Goal: Contribute content: Contribute content

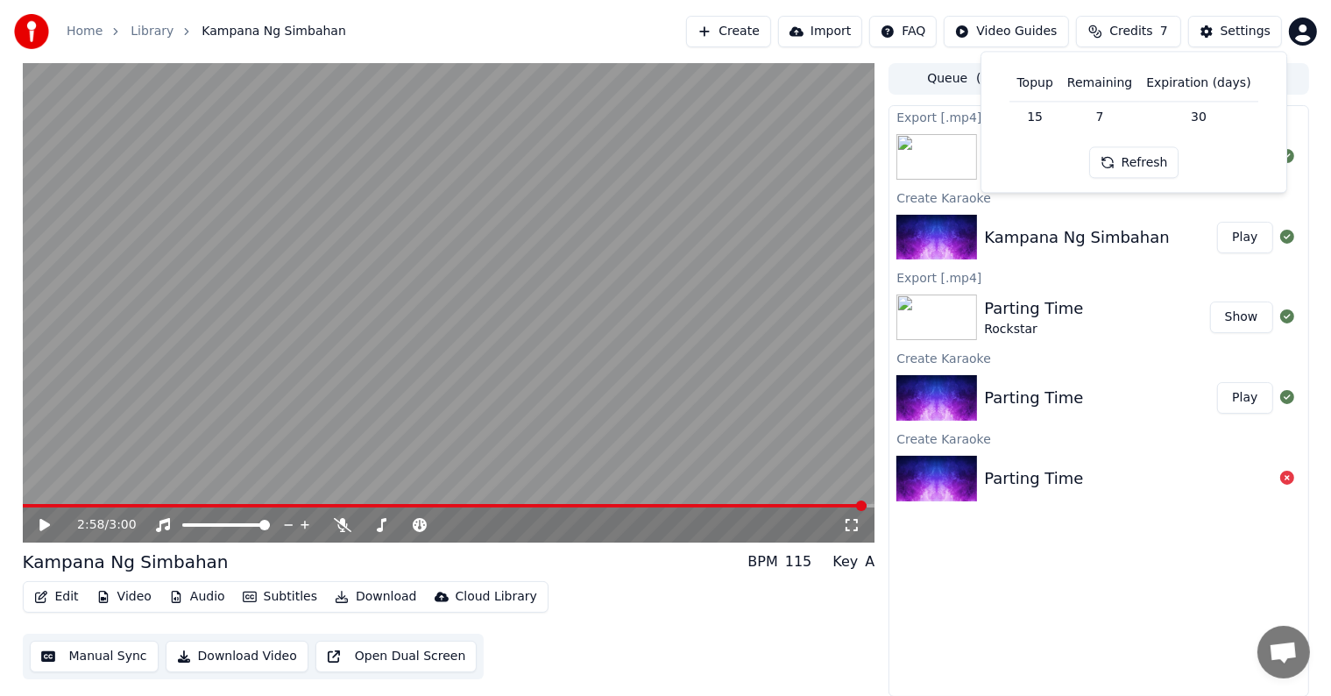
click at [600, 14] on div "Home Library Kampana Ng Simbahan Create Import FAQ Video Guides Credits 7 Setti…" at bounding box center [665, 31] width 1331 height 63
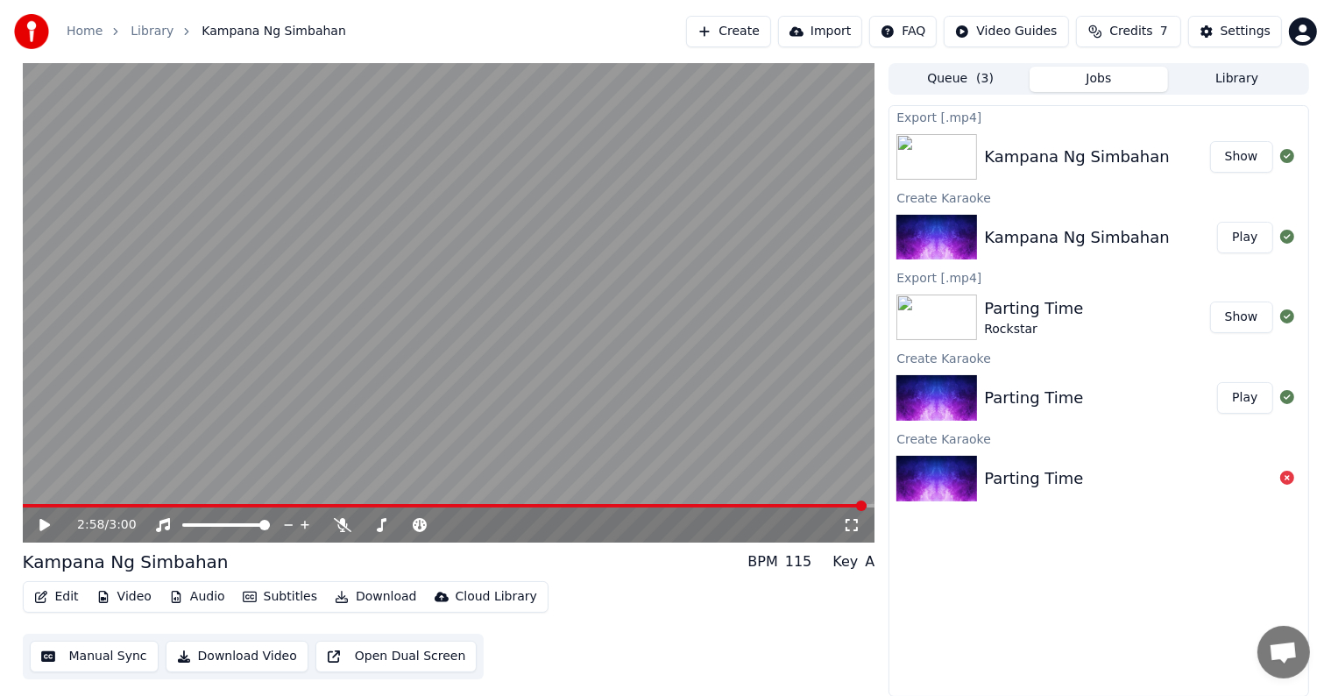
click at [755, 26] on button "Create" at bounding box center [728, 32] width 85 height 32
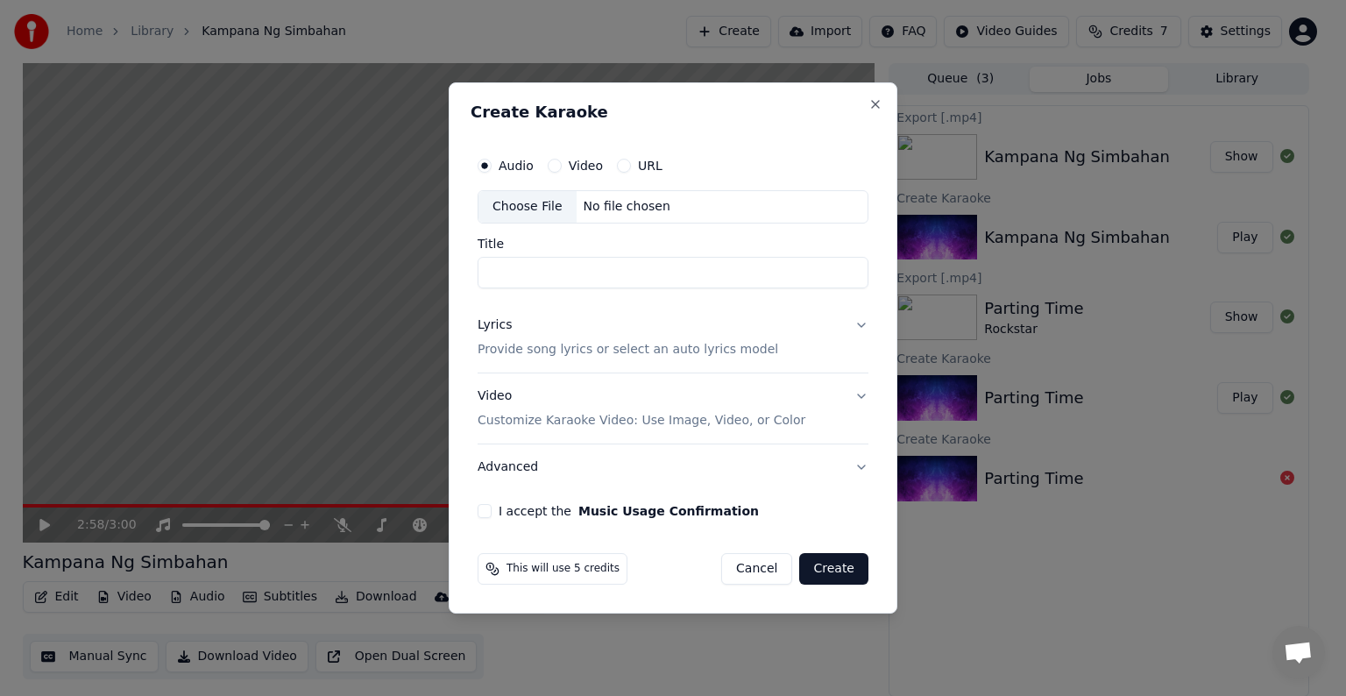
click at [509, 196] on div "Choose File" at bounding box center [527, 207] width 98 height 32
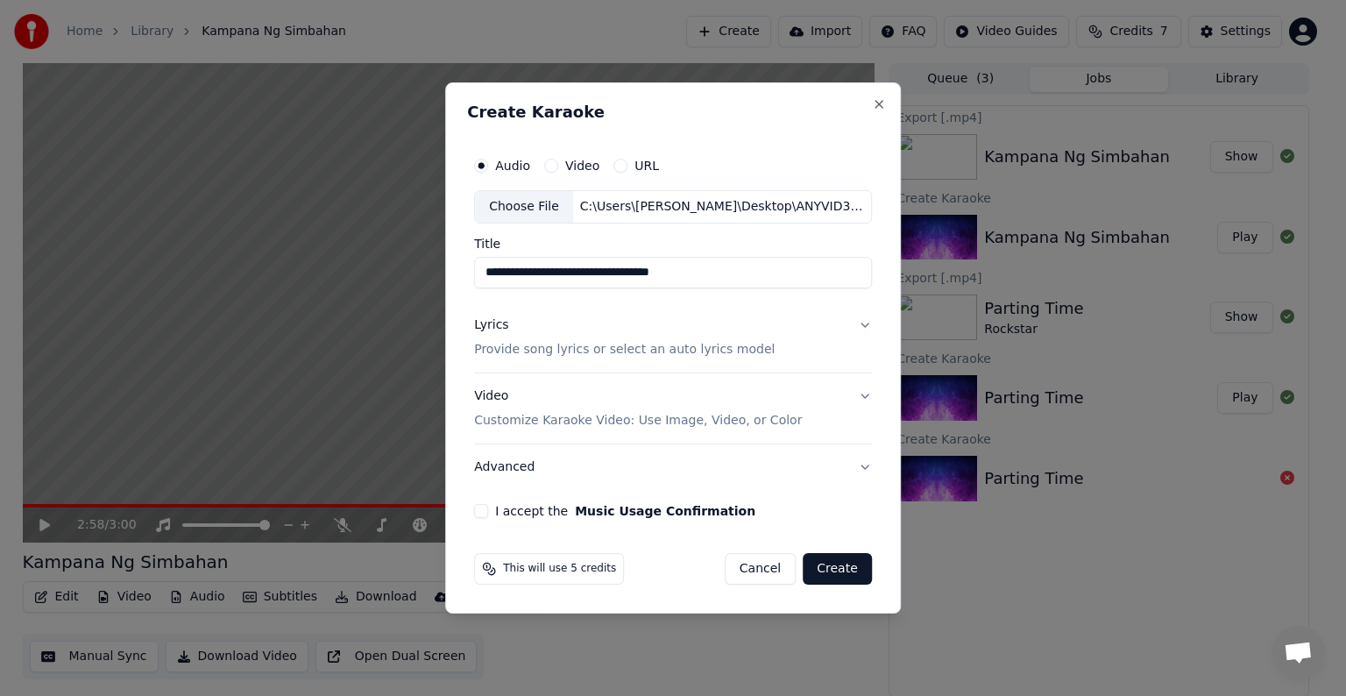
drag, startPoint x: 618, startPoint y: 273, endPoint x: 734, endPoint y: 288, distance: 117.5
click at [734, 288] on div "**********" at bounding box center [673, 333] width 412 height 384
type input "**********"
click at [718, 345] on p "Provide song lyrics or select an auto lyrics model" at bounding box center [624, 350] width 301 height 18
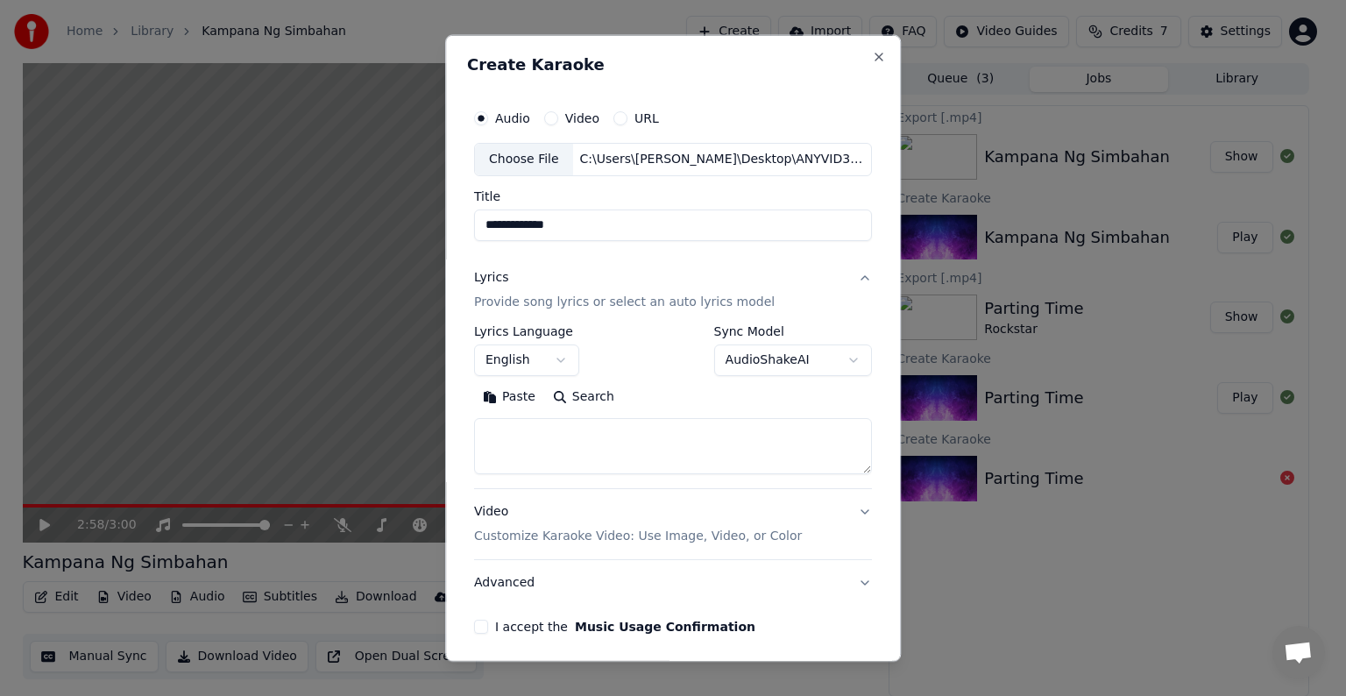
click at [564, 301] on p "Provide song lyrics or select an auto lyrics model" at bounding box center [624, 303] width 301 height 18
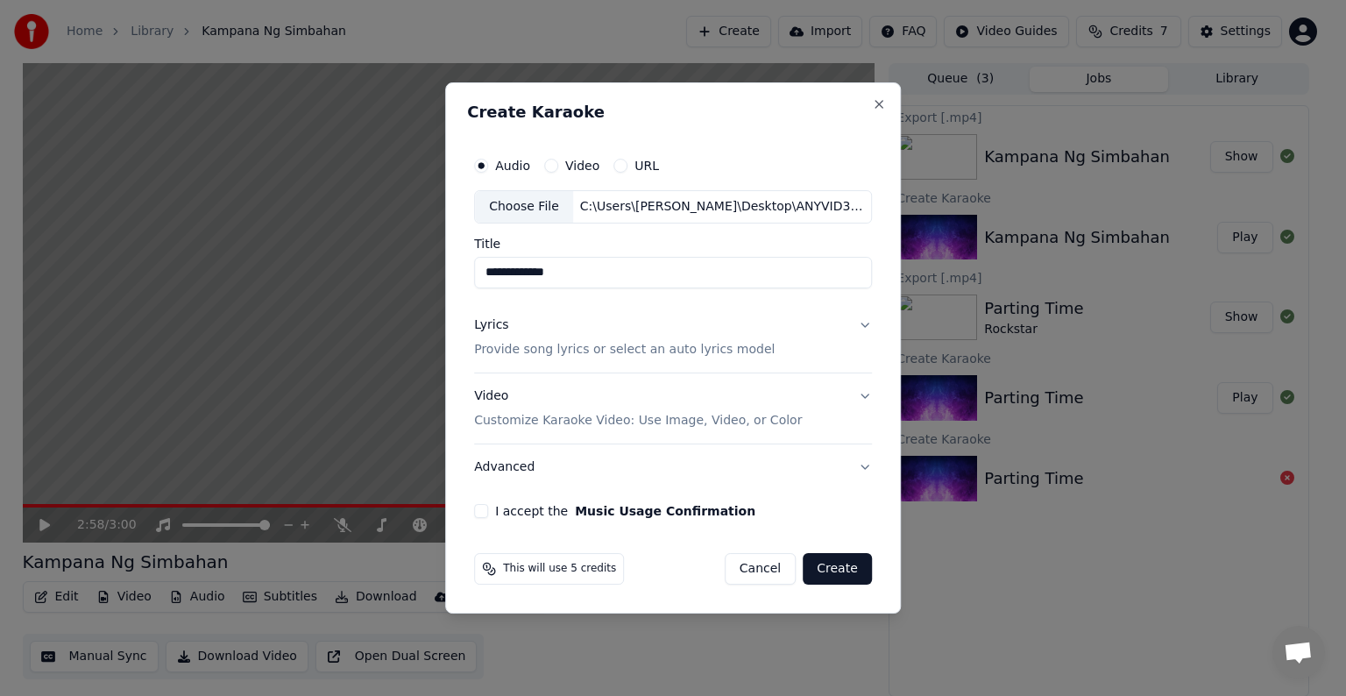
click at [593, 346] on p "Provide song lyrics or select an auto lyrics model" at bounding box center [624, 350] width 301 height 18
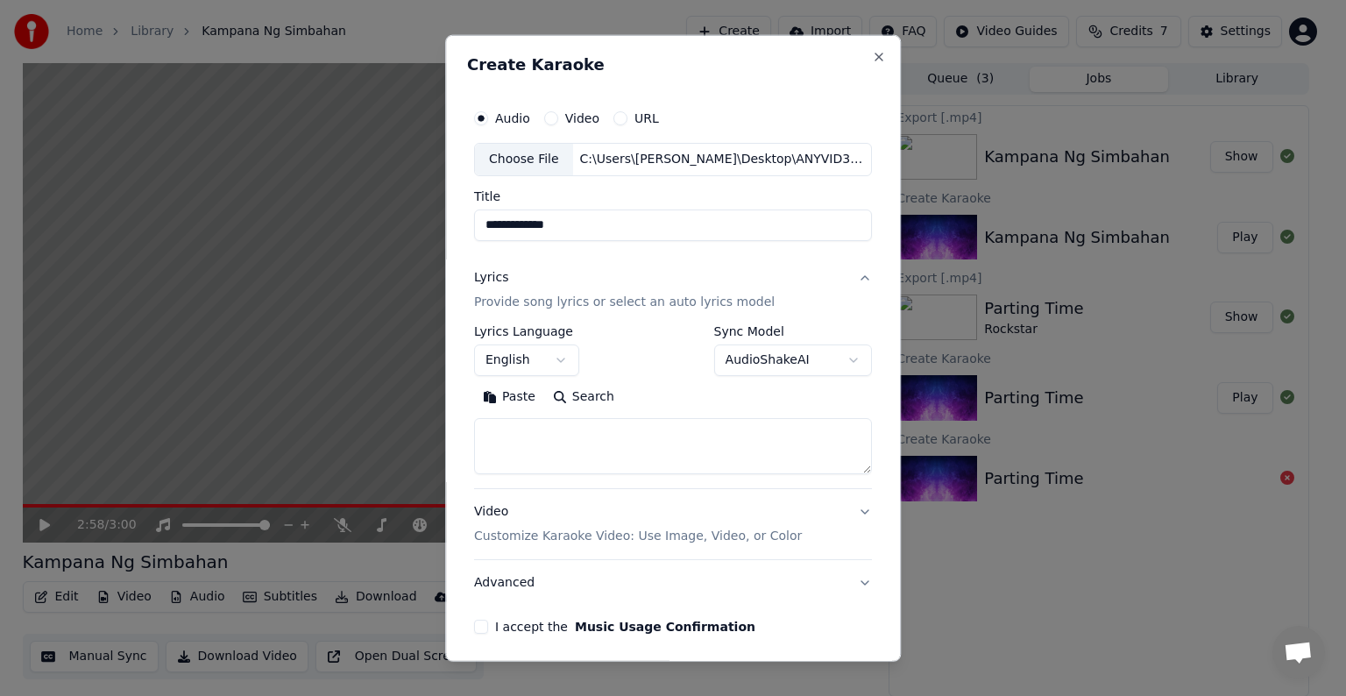
click at [491, 437] on textarea at bounding box center [673, 446] width 398 height 56
paste textarea "**********"
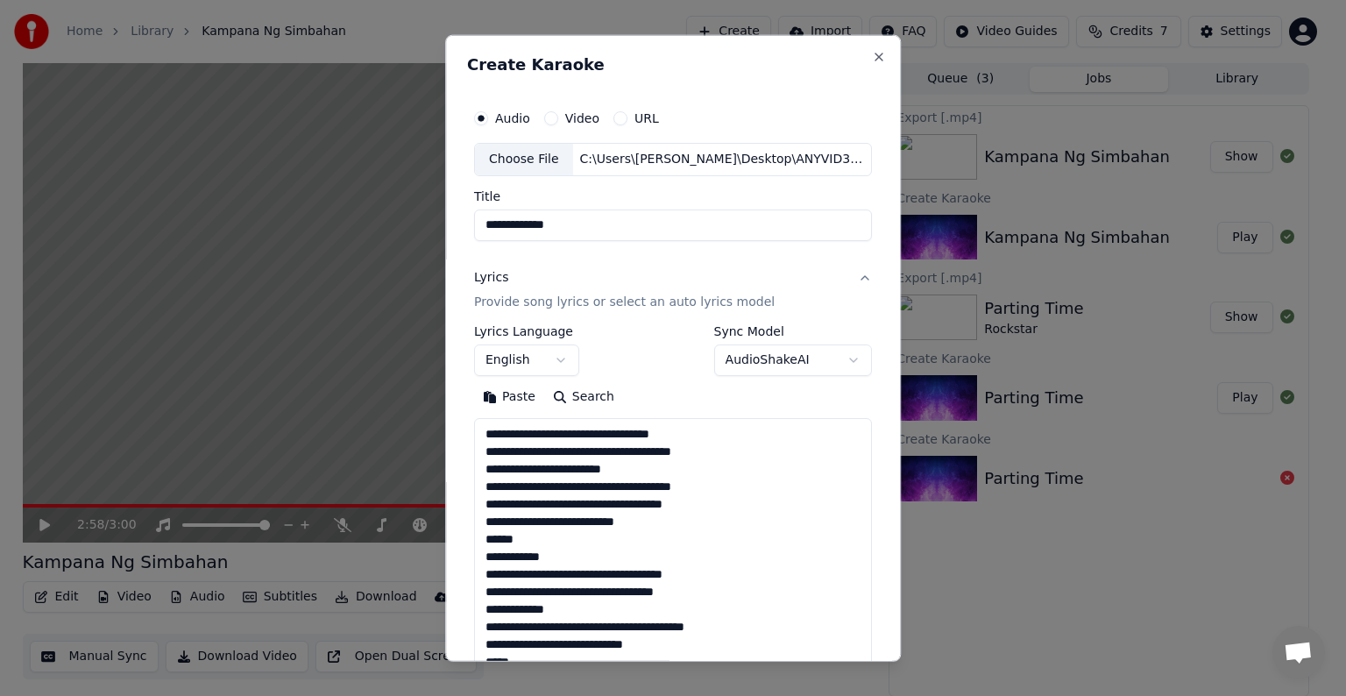
scroll to position [564, 0]
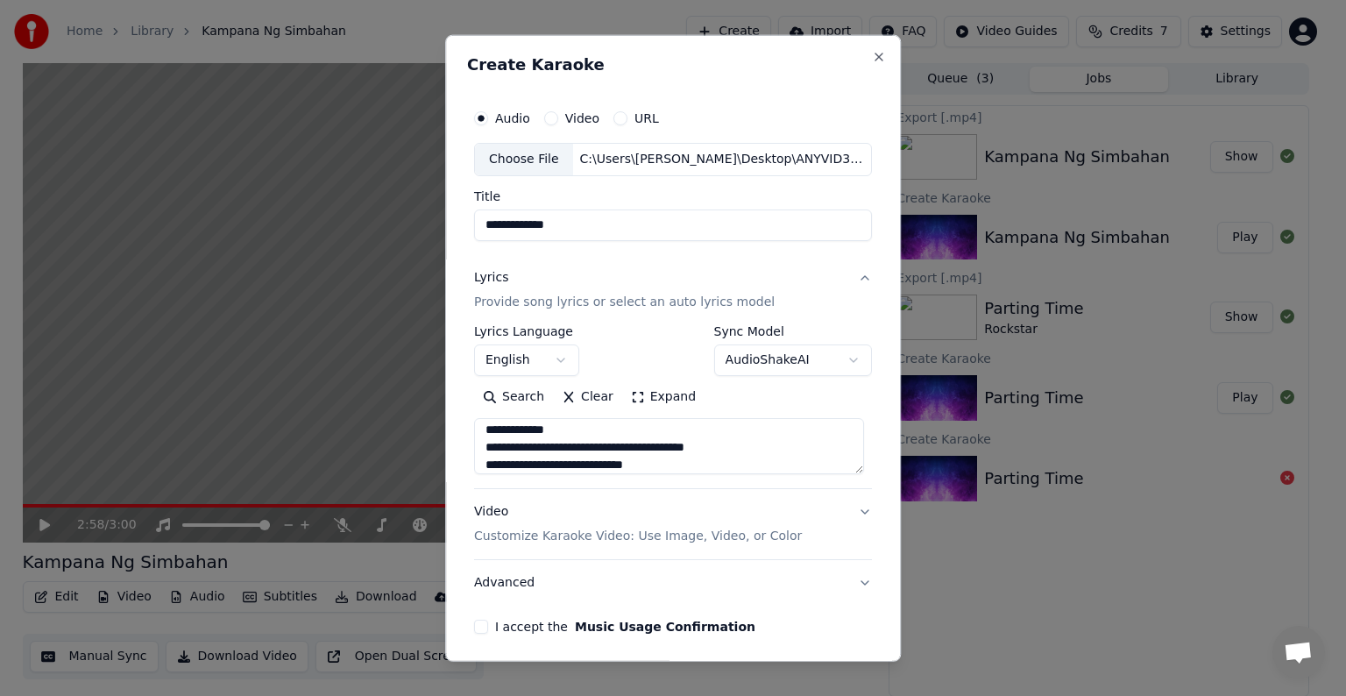
type textarea "**********"
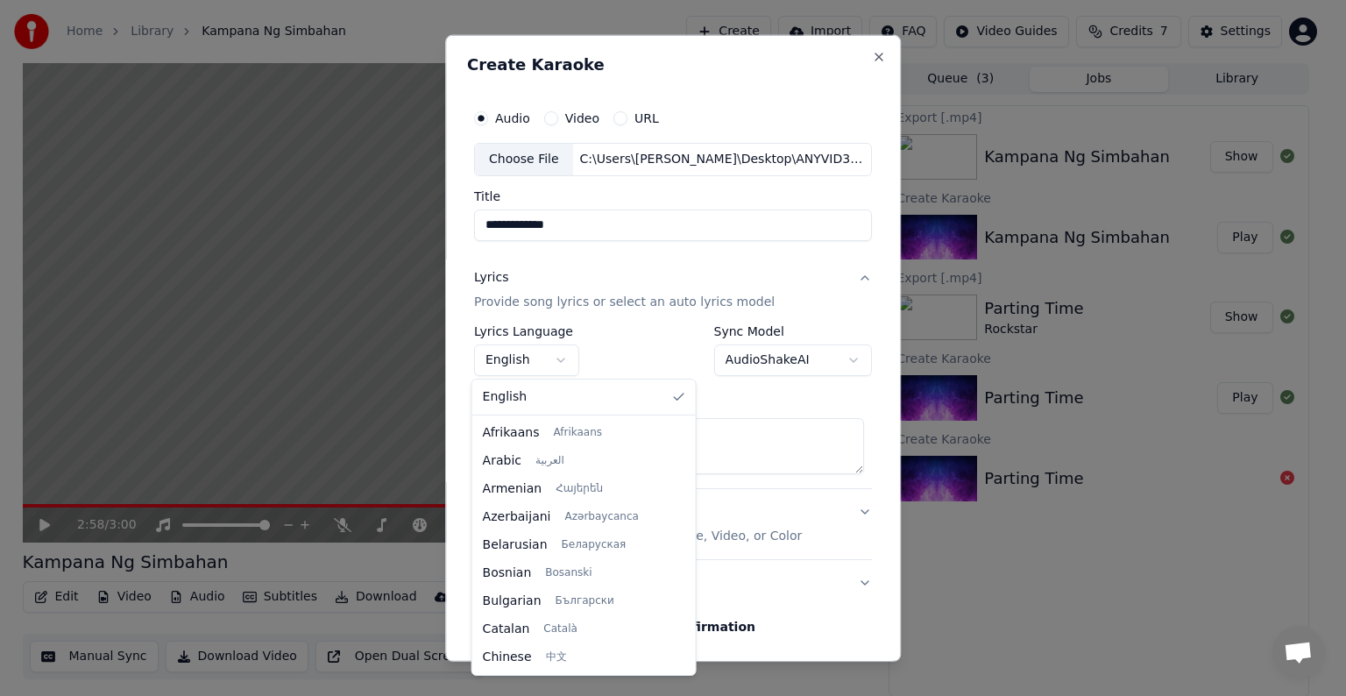
click at [555, 358] on body "**********" at bounding box center [665, 348] width 1331 height 696
select select "**"
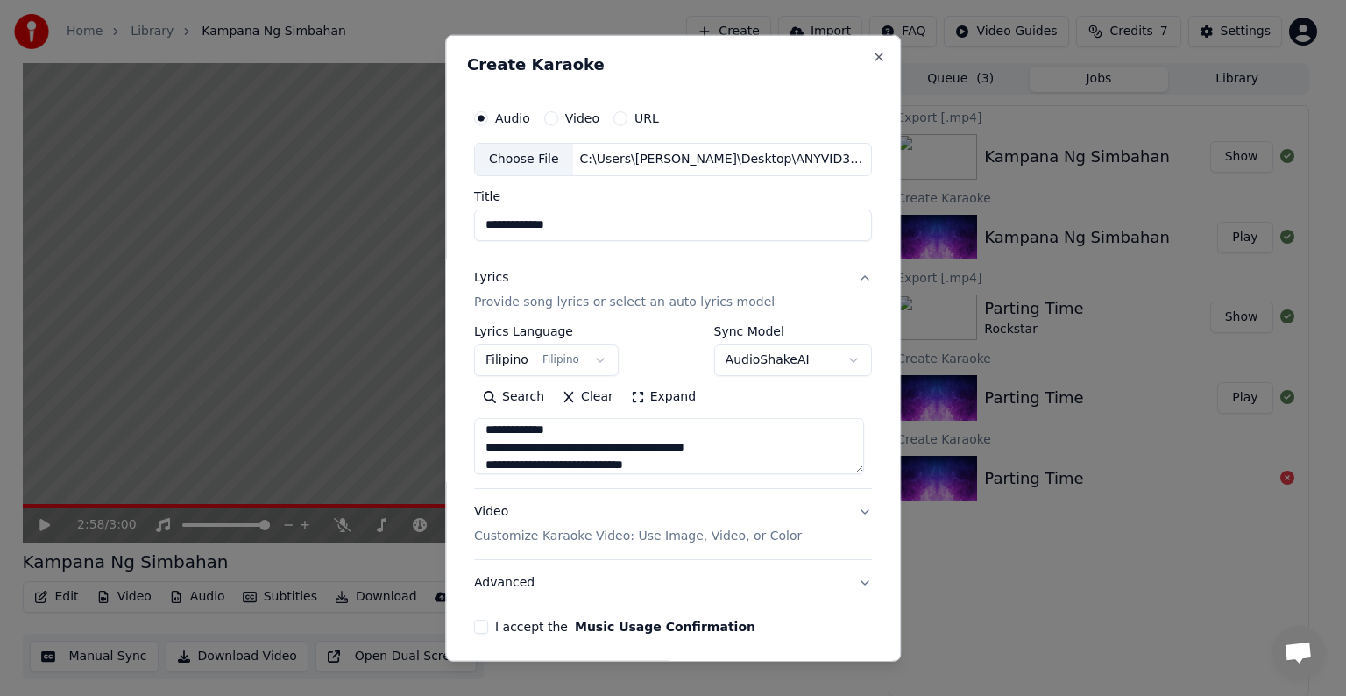
scroll to position [67, 0]
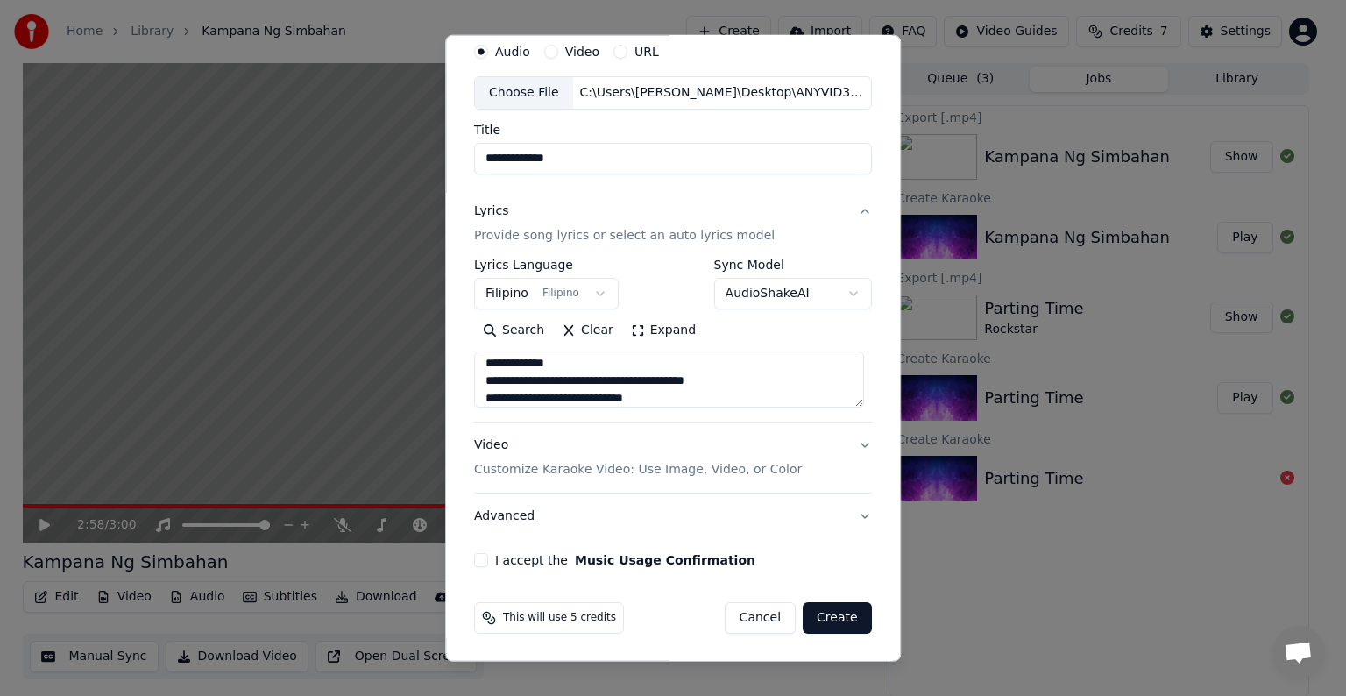
click at [634, 471] on p "Customize Karaoke Video: Use Image, Video, or Color" at bounding box center [638, 470] width 328 height 18
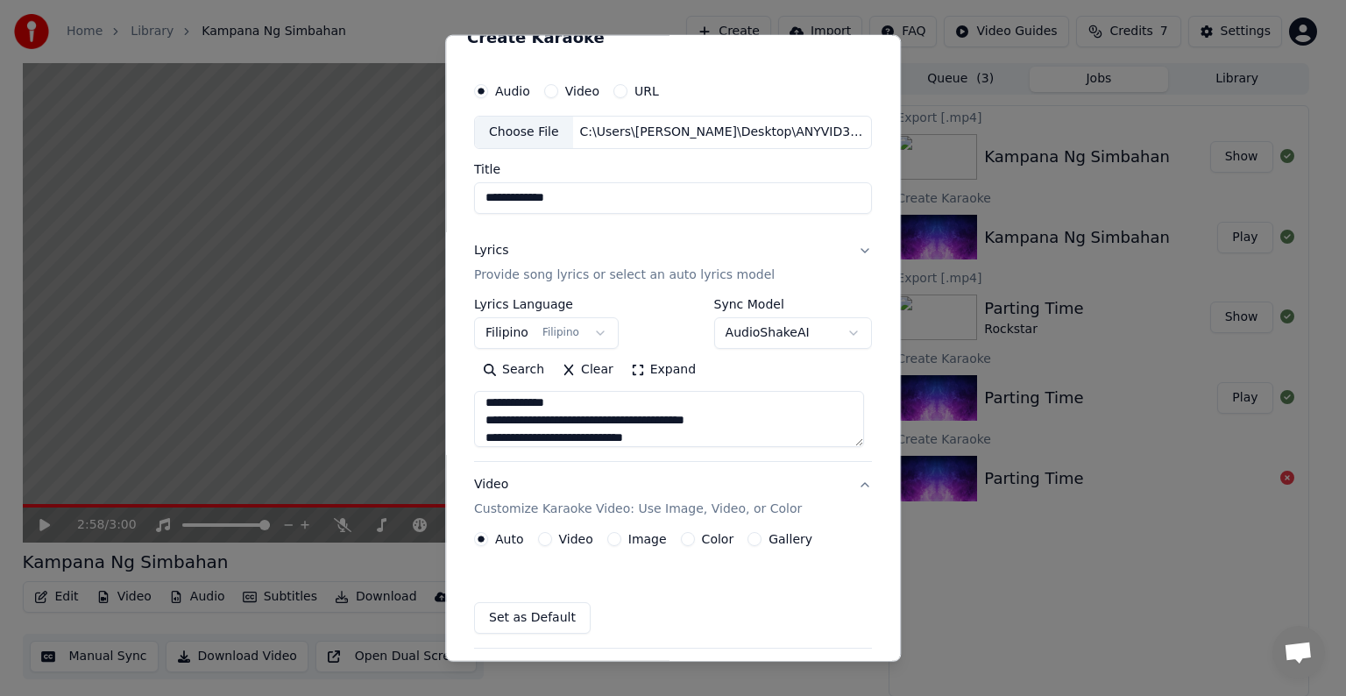
scroll to position [19, 0]
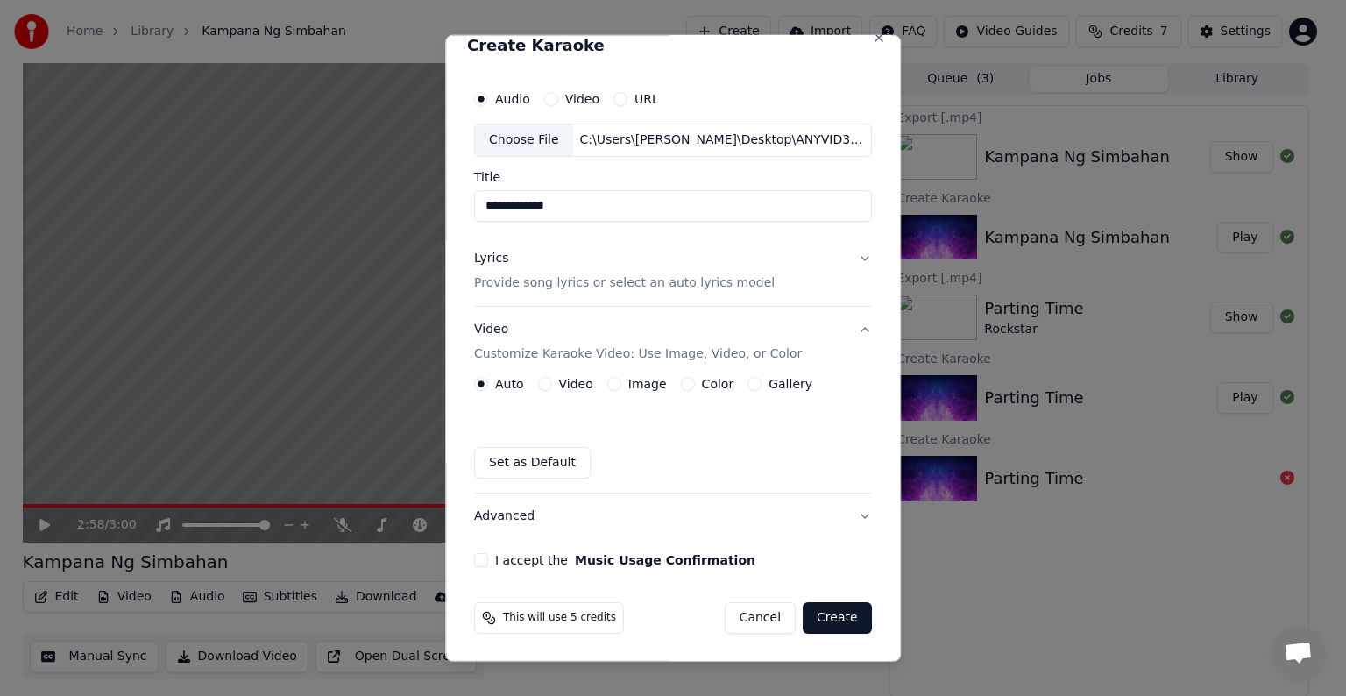
click at [538, 385] on button "Video" at bounding box center [545, 384] width 14 height 14
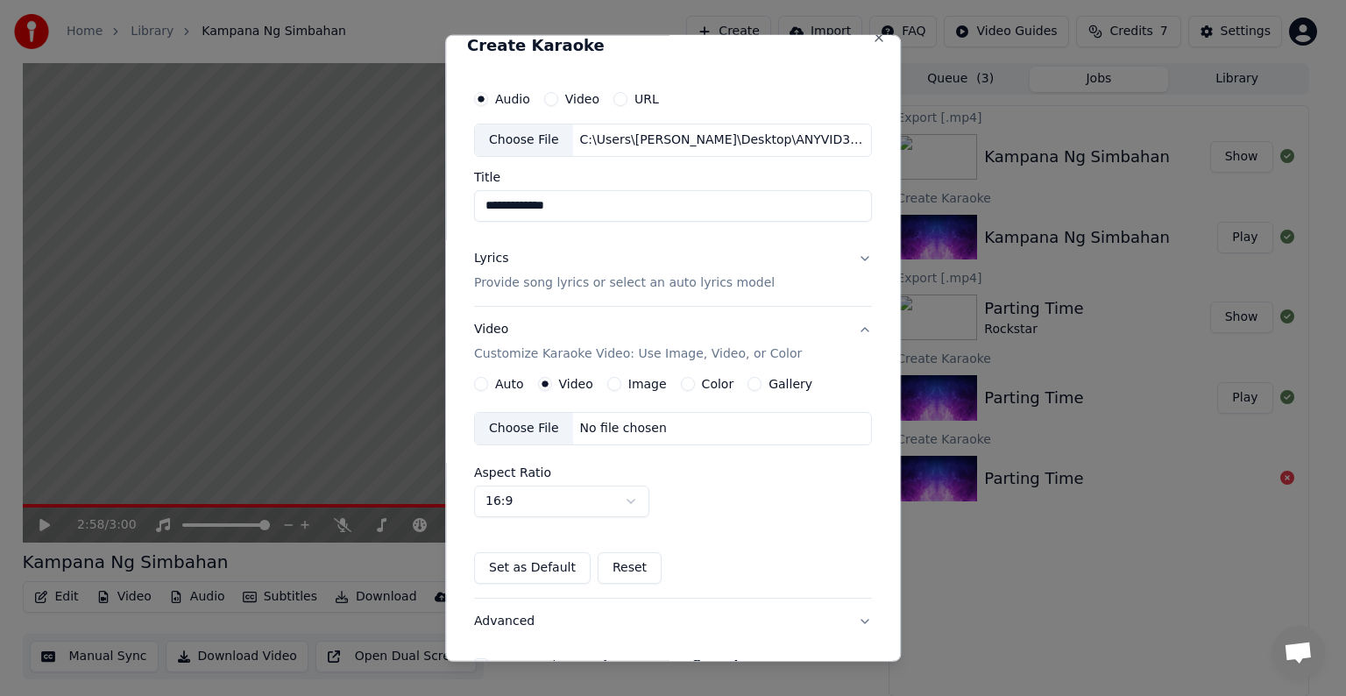
click at [519, 421] on div "Choose File" at bounding box center [524, 429] width 98 height 32
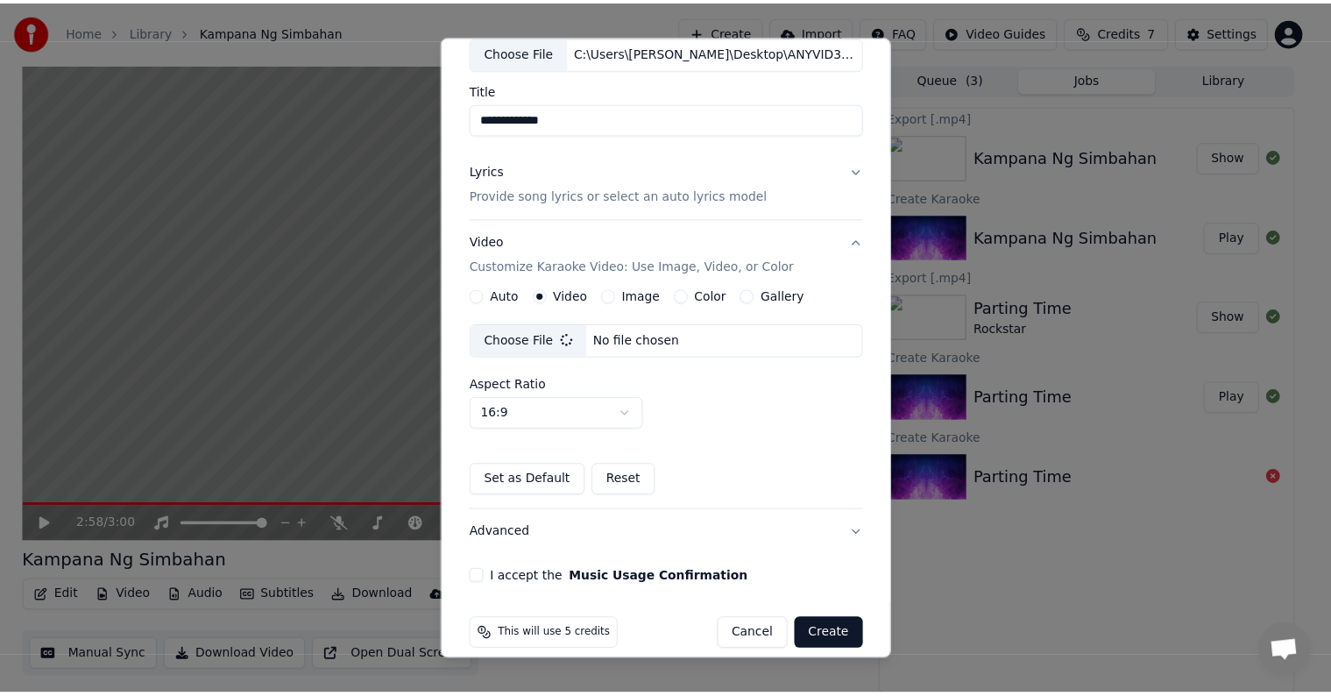
scroll to position [124, 0]
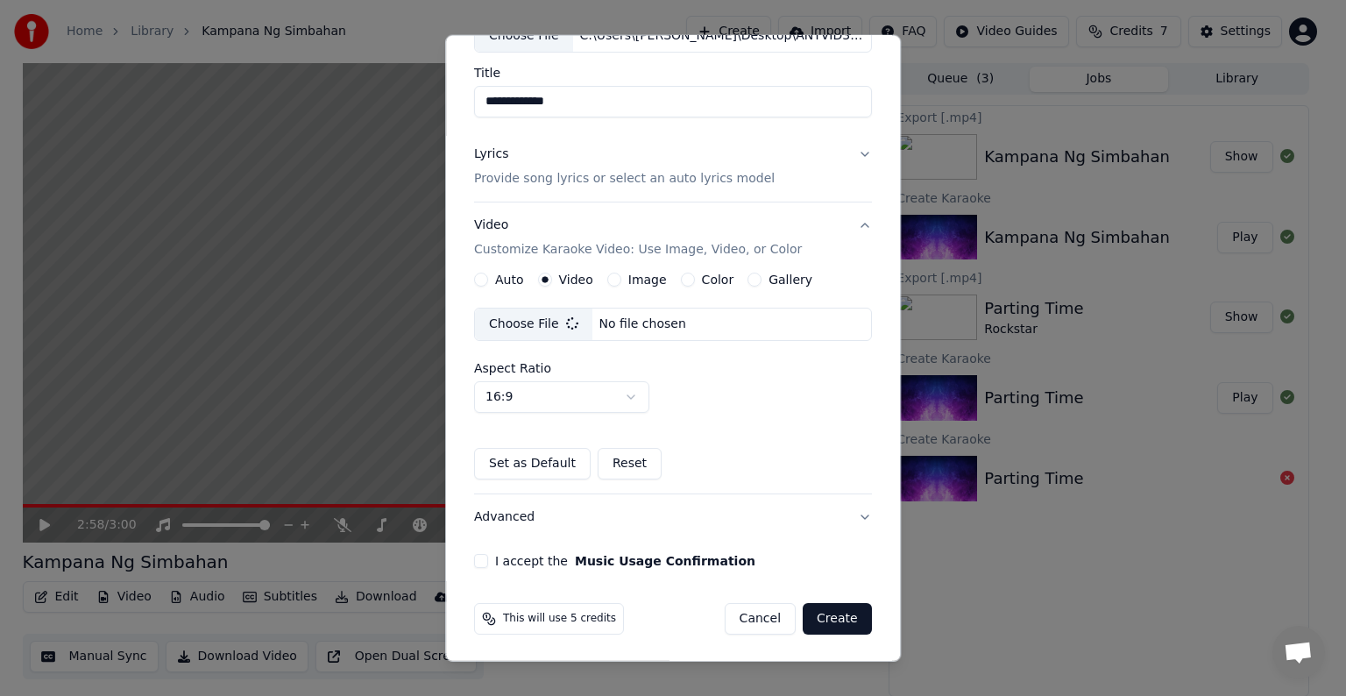
click at [476, 555] on button "I accept the Music Usage Confirmation" at bounding box center [481, 561] width 14 height 14
click at [821, 615] on button "Create" at bounding box center [837, 619] width 69 height 32
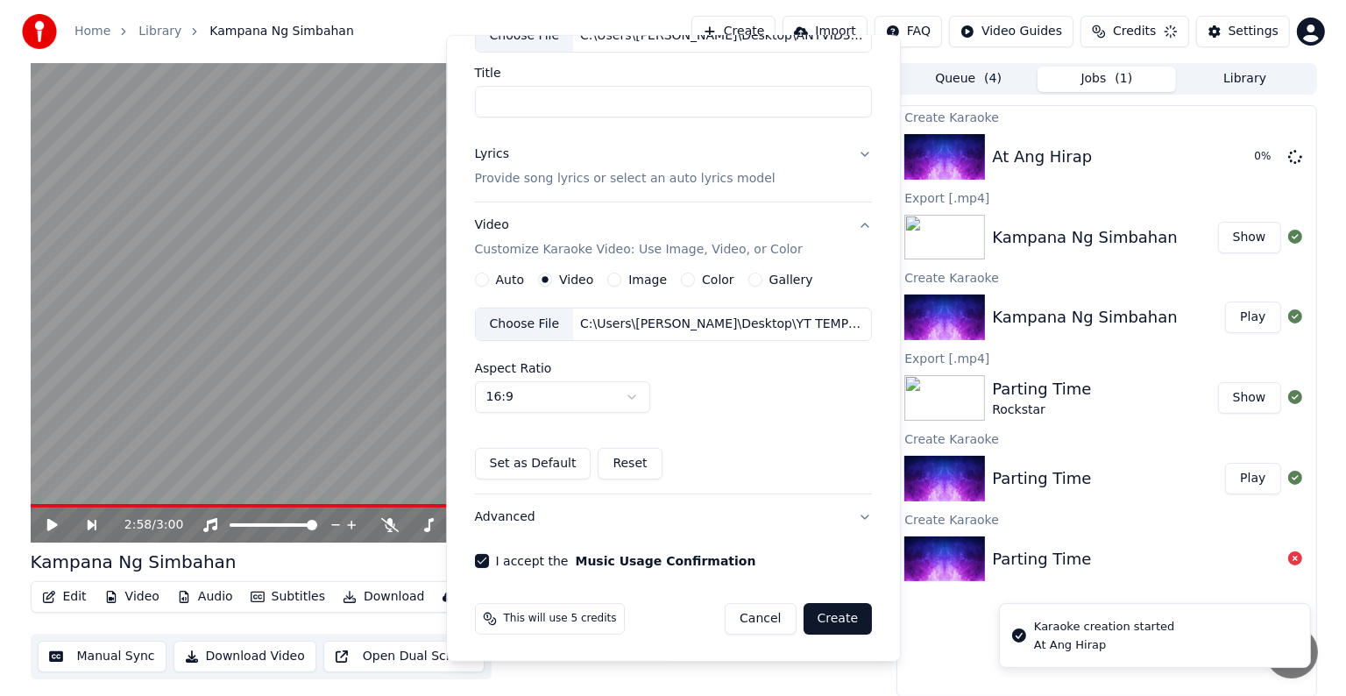
scroll to position [19, 0]
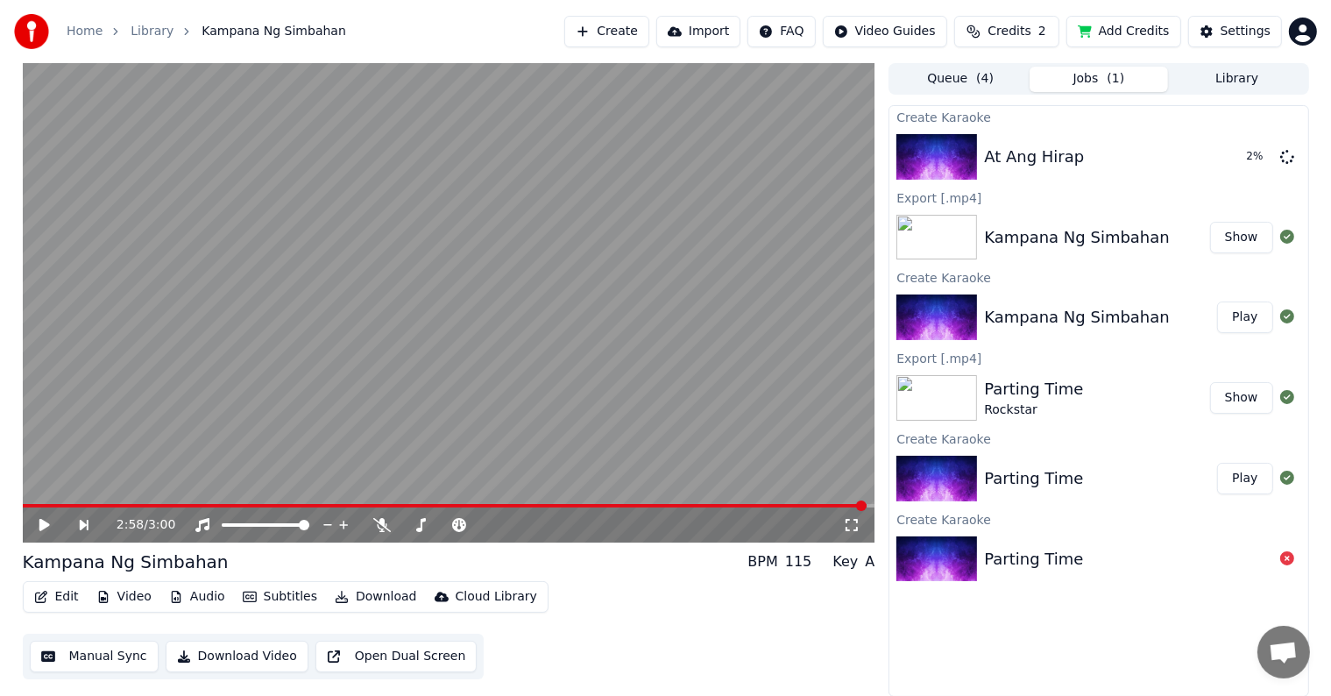
click at [1131, 28] on button "Add Credits" at bounding box center [1123, 32] width 115 height 32
click at [1254, 154] on button "Play" at bounding box center [1244, 157] width 55 height 32
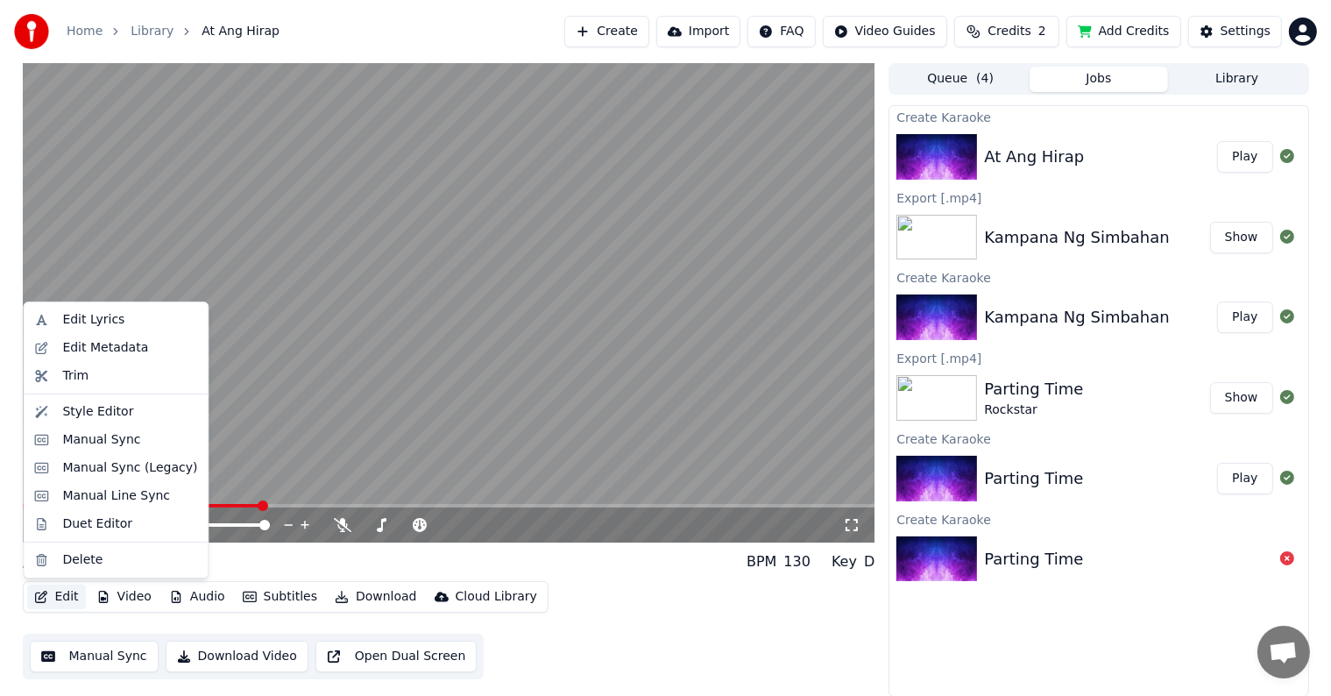
click at [66, 594] on button "Edit" at bounding box center [56, 596] width 59 height 25
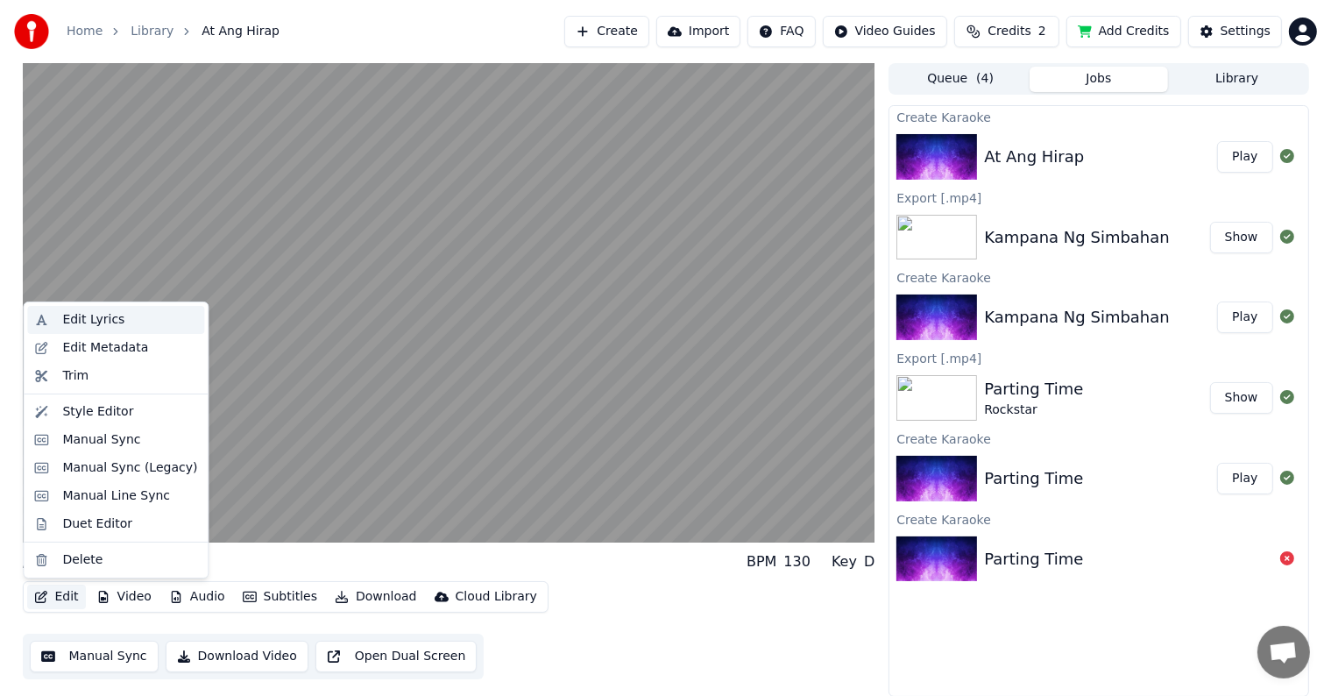
click at [88, 323] on div "Edit Lyrics" at bounding box center [93, 320] width 62 height 18
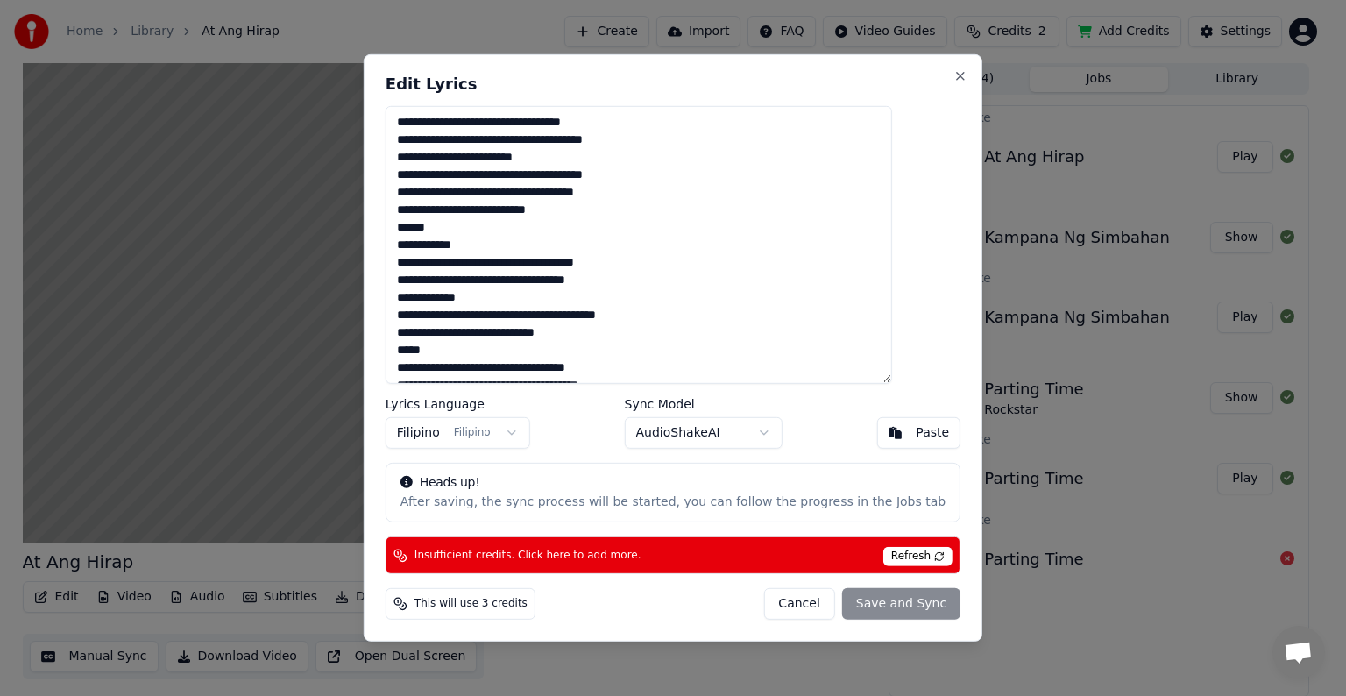
drag, startPoint x: 473, startPoint y: 229, endPoint x: 418, endPoint y: 217, distance: 56.4
click at [424, 225] on textarea at bounding box center [639, 245] width 506 height 278
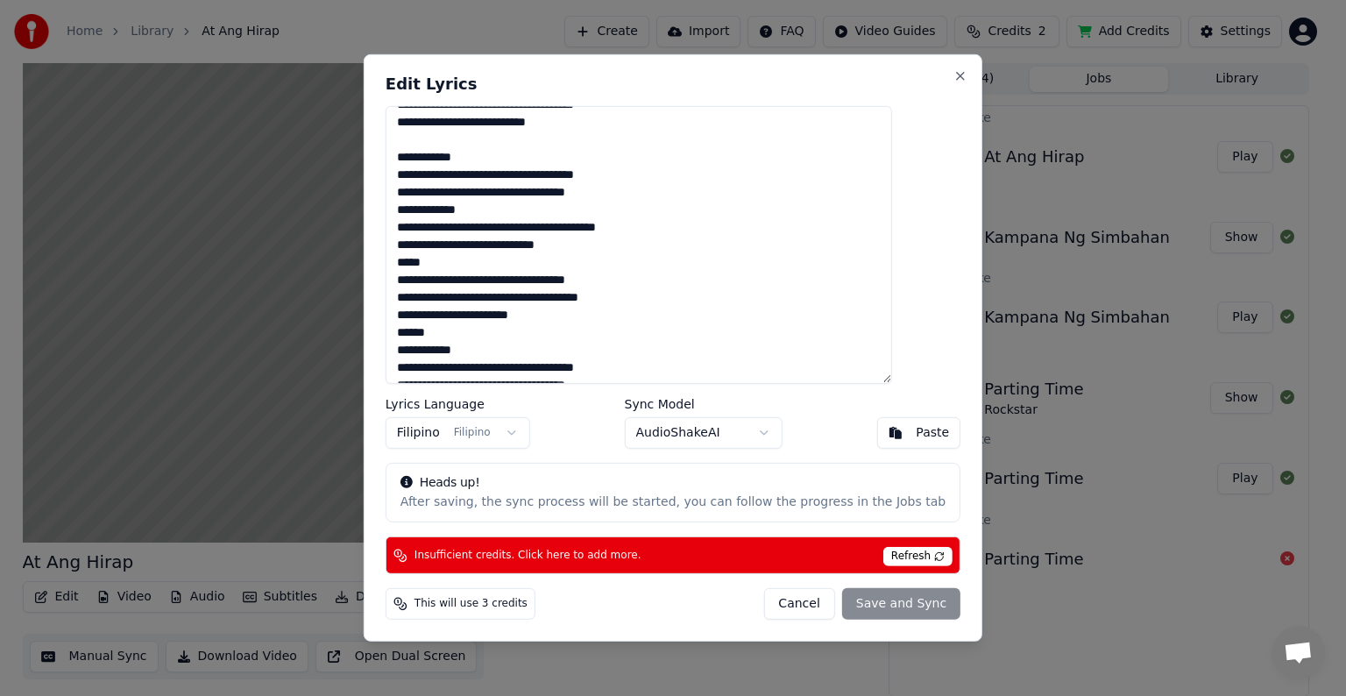
click at [470, 259] on textarea "**********" at bounding box center [639, 245] width 506 height 278
click at [476, 334] on textarea "**********" at bounding box center [639, 245] width 506 height 278
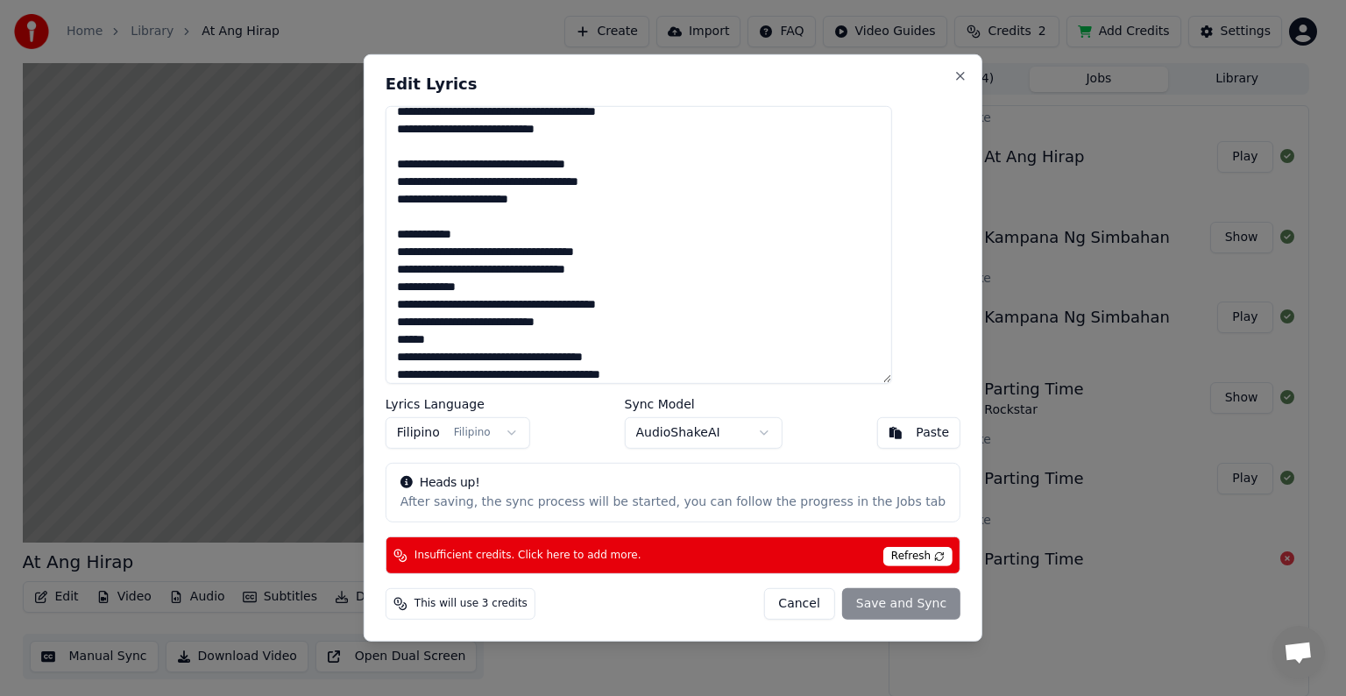
scroll to position [263, 0]
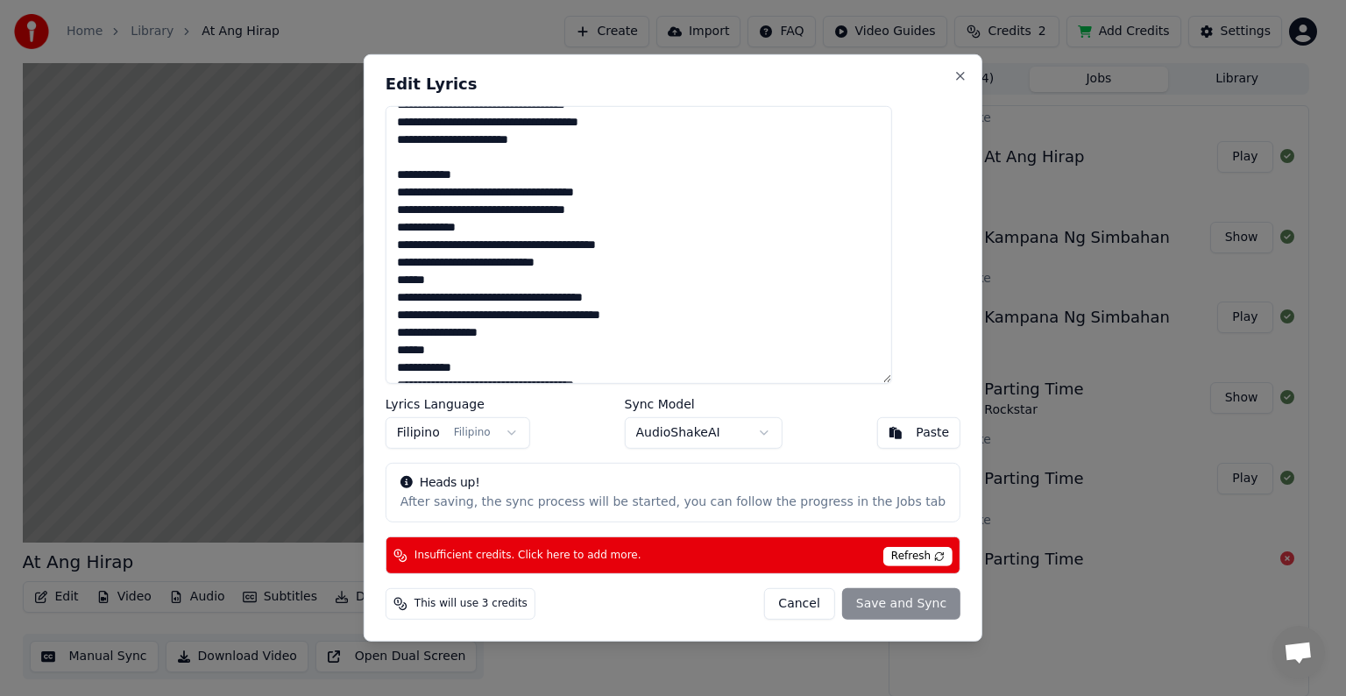
click at [473, 280] on textarea "**********" at bounding box center [639, 245] width 506 height 278
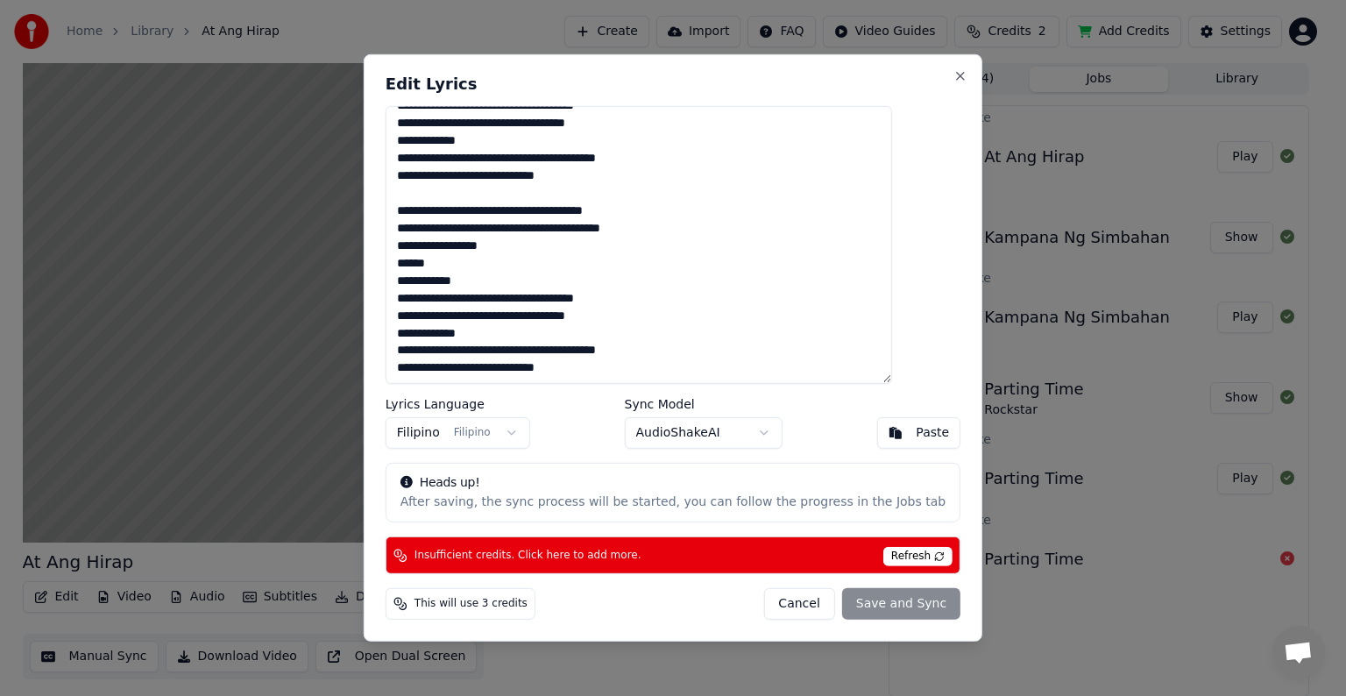
click at [476, 260] on textarea "**********" at bounding box center [639, 245] width 506 height 278
click at [838, 603] on div "Cancel Save and Sync" at bounding box center [861, 604] width 197 height 32
click at [856, 602] on div "Cancel Save and Sync" at bounding box center [861, 604] width 197 height 32
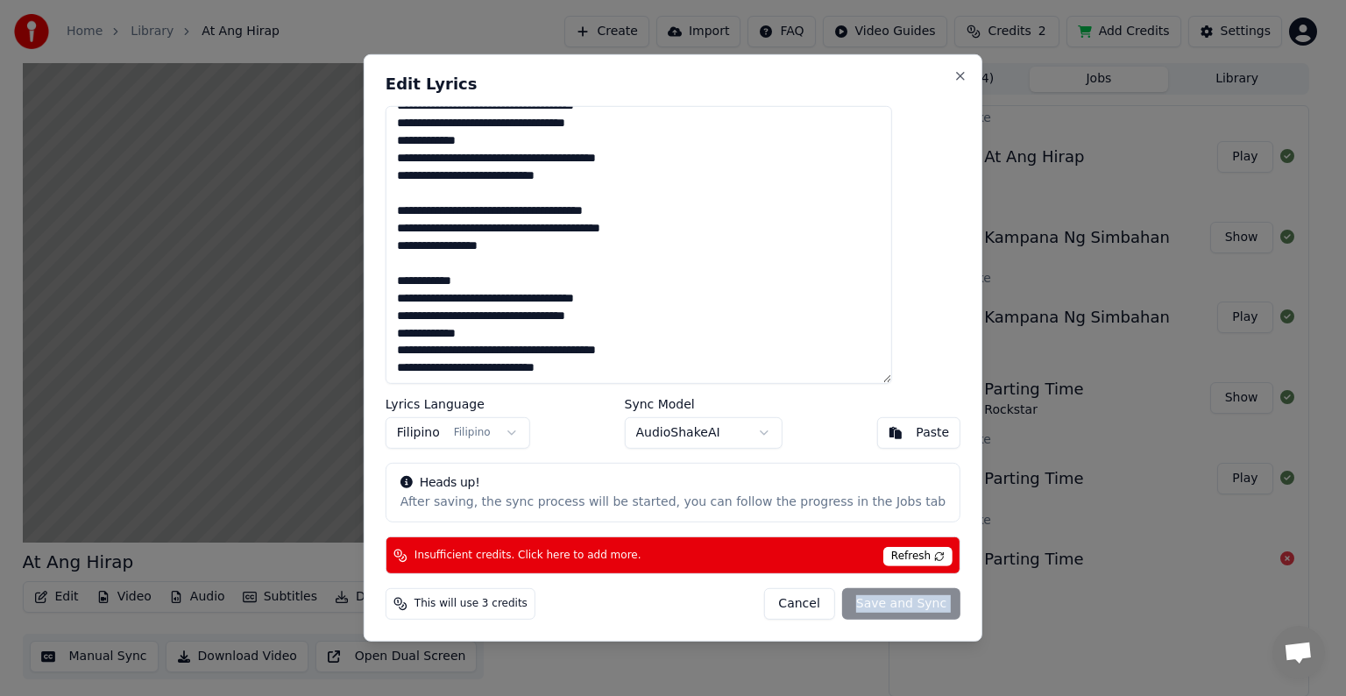
click at [856, 602] on div "Cancel Save and Sync" at bounding box center [861, 604] width 197 height 32
click at [884, 554] on span "Refresh" at bounding box center [917, 556] width 69 height 19
click at [854, 602] on div "Cancel Save and Sync" at bounding box center [861, 604] width 197 height 32
click at [779, 606] on button "Cancel" at bounding box center [798, 604] width 71 height 32
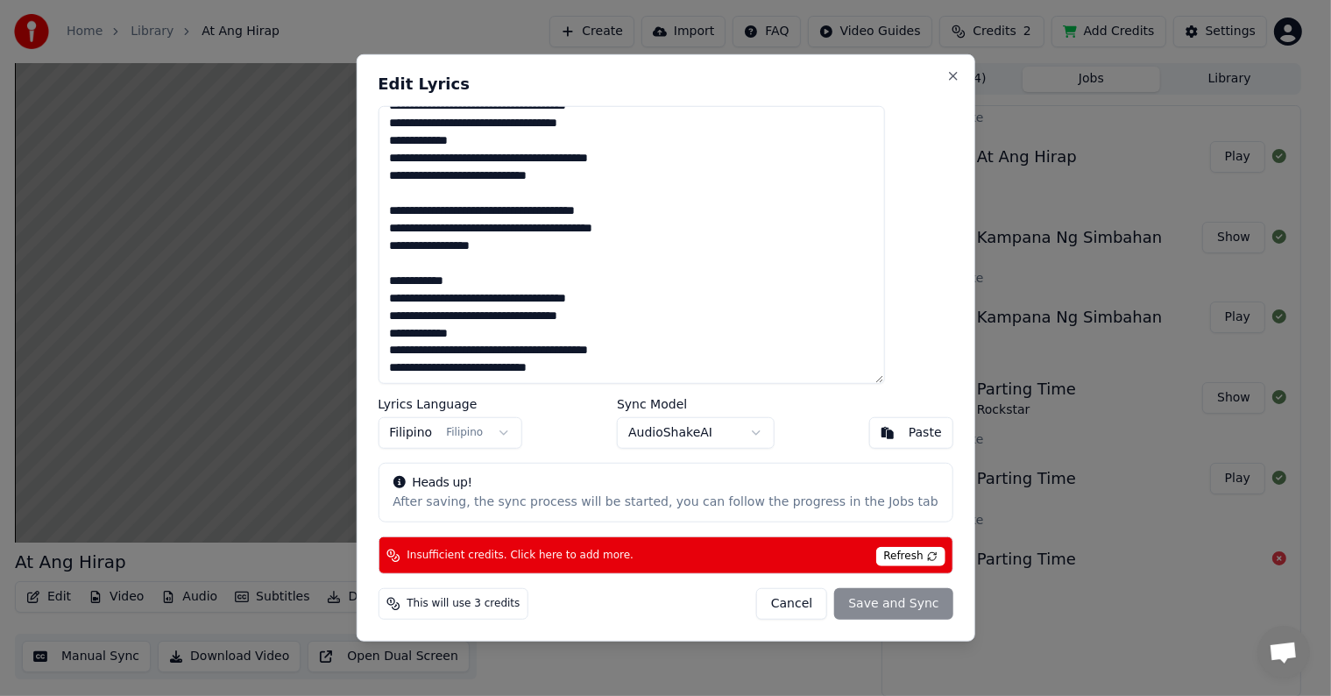
type textarea "**********"
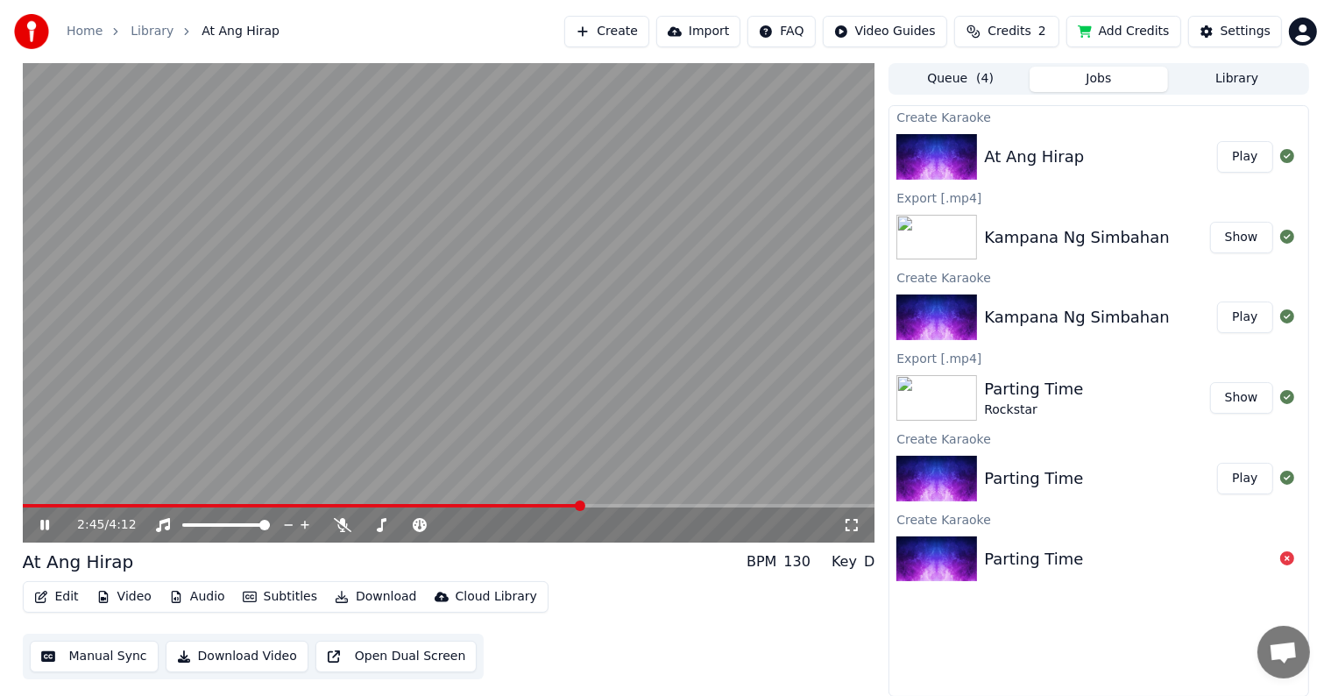
click at [1121, 32] on button "Add Credits" at bounding box center [1123, 32] width 115 height 32
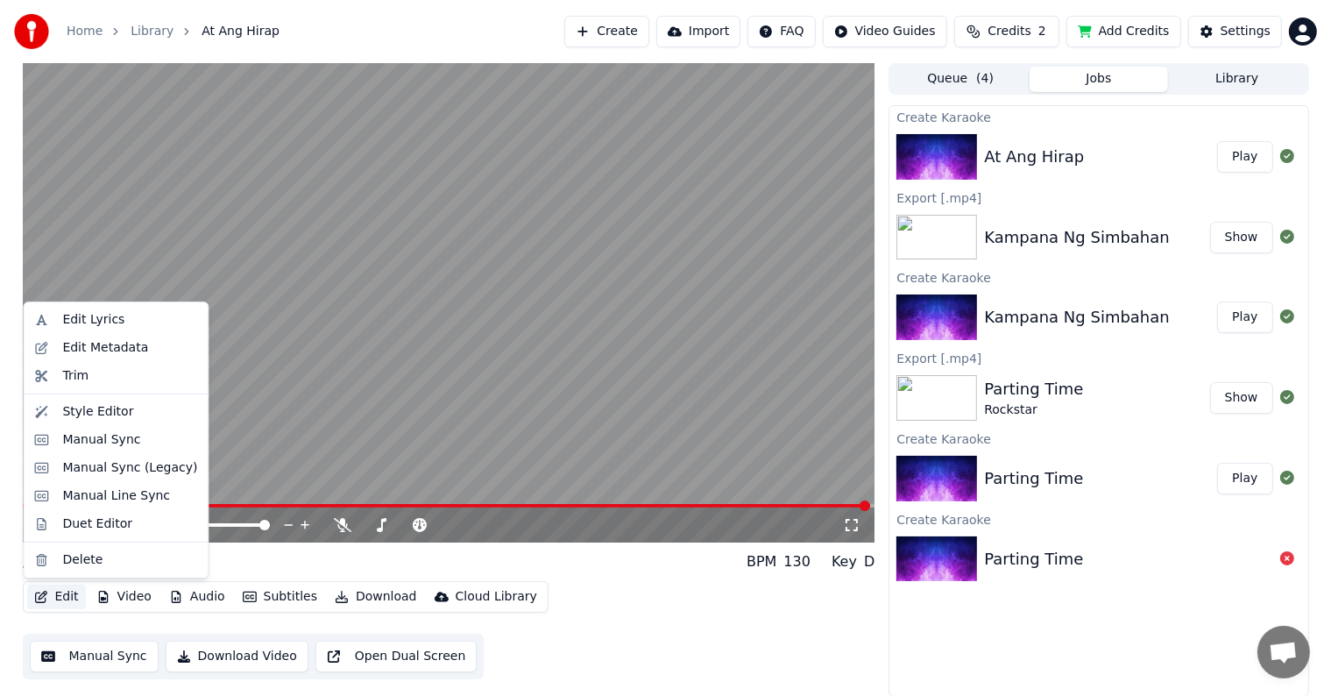
click at [66, 597] on button "Edit" at bounding box center [56, 596] width 59 height 25
click at [73, 324] on div "Edit Lyrics" at bounding box center [93, 320] width 62 height 18
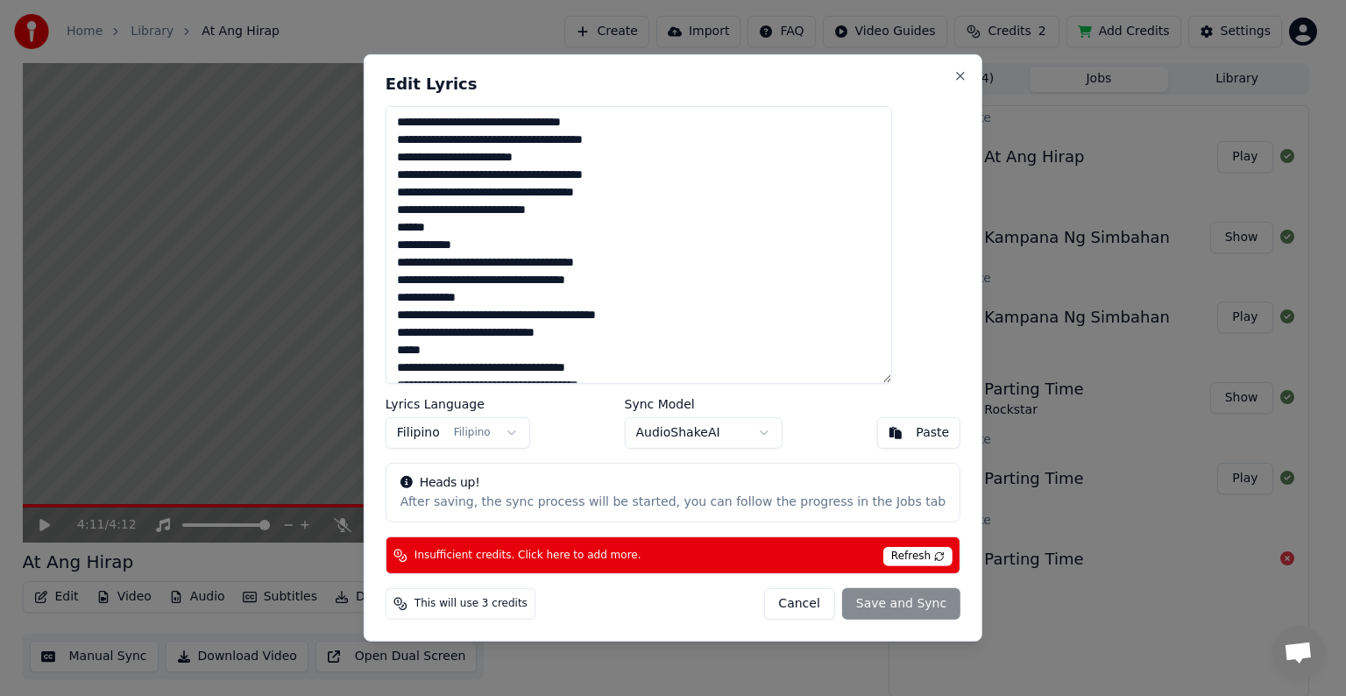
click at [757, 433] on body "Home Library At Ang Hirap Create Import FAQ Video Guides Credits 2 Add Credits …" at bounding box center [665, 348] width 1331 height 696
click at [785, 606] on button "Cancel" at bounding box center [798, 604] width 71 height 32
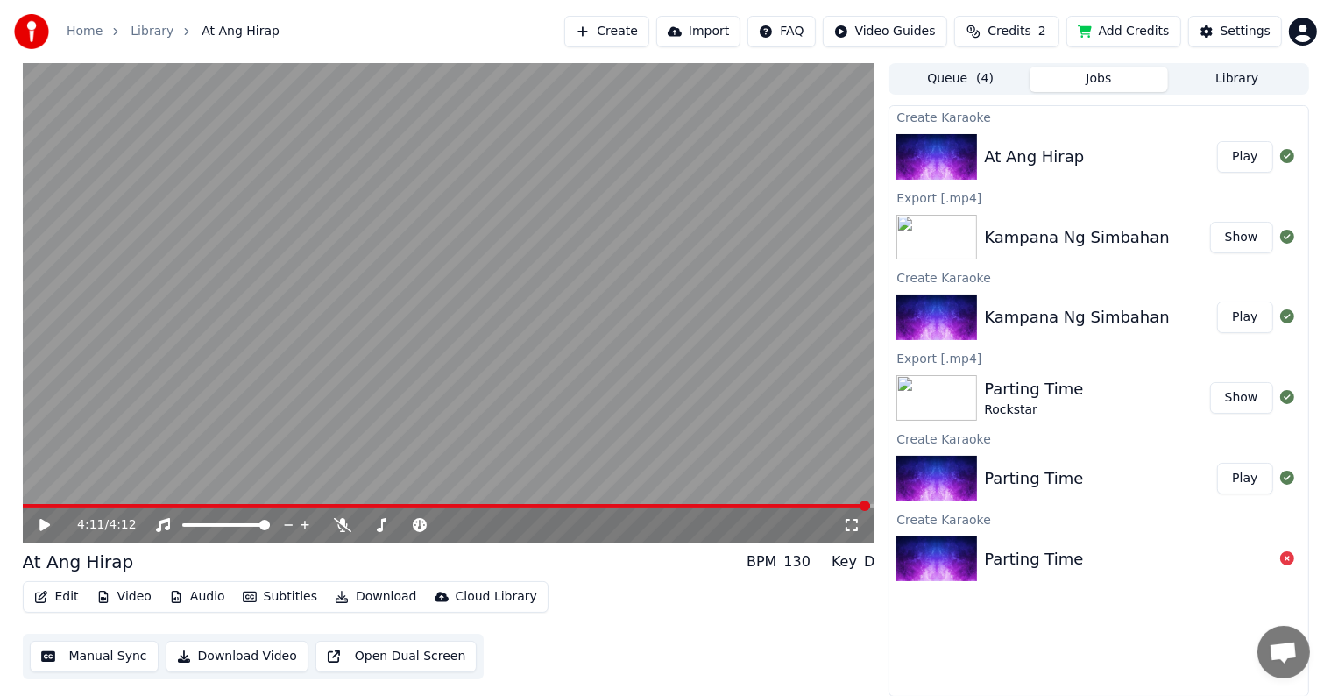
click at [1112, 30] on button "Add Credits" at bounding box center [1123, 32] width 115 height 32
click at [766, 561] on div "BPM" at bounding box center [761, 561] width 30 height 21
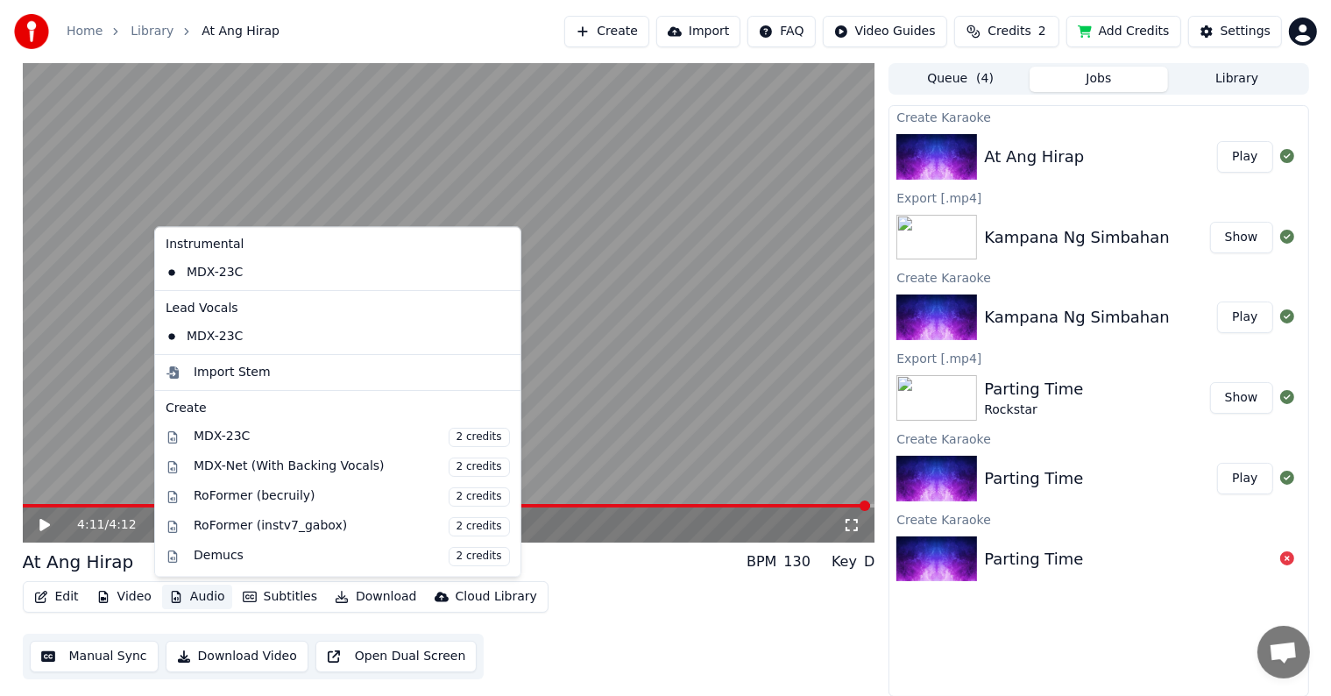
click at [203, 595] on button "Audio" at bounding box center [197, 596] width 70 height 25
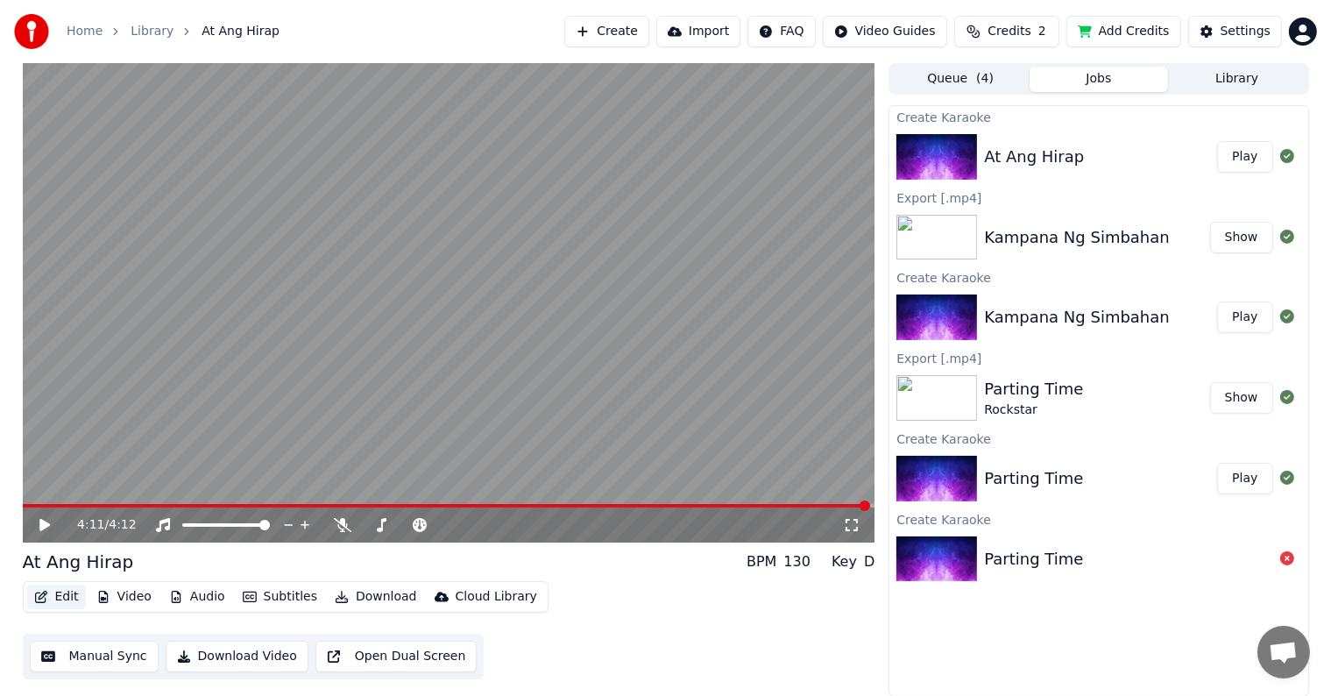
click at [61, 596] on button "Edit" at bounding box center [56, 596] width 59 height 25
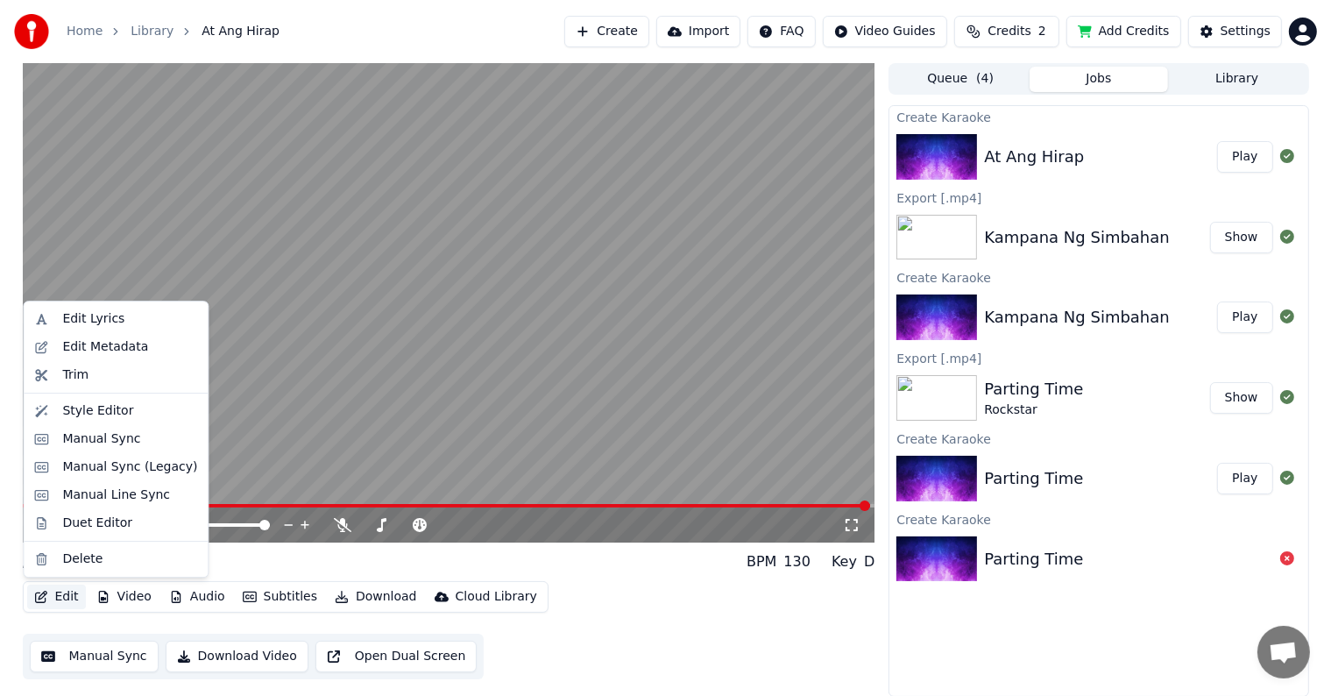
click at [55, 592] on button "Edit" at bounding box center [56, 596] width 59 height 25
click at [80, 408] on div "Style Editor" at bounding box center [97, 411] width 71 height 18
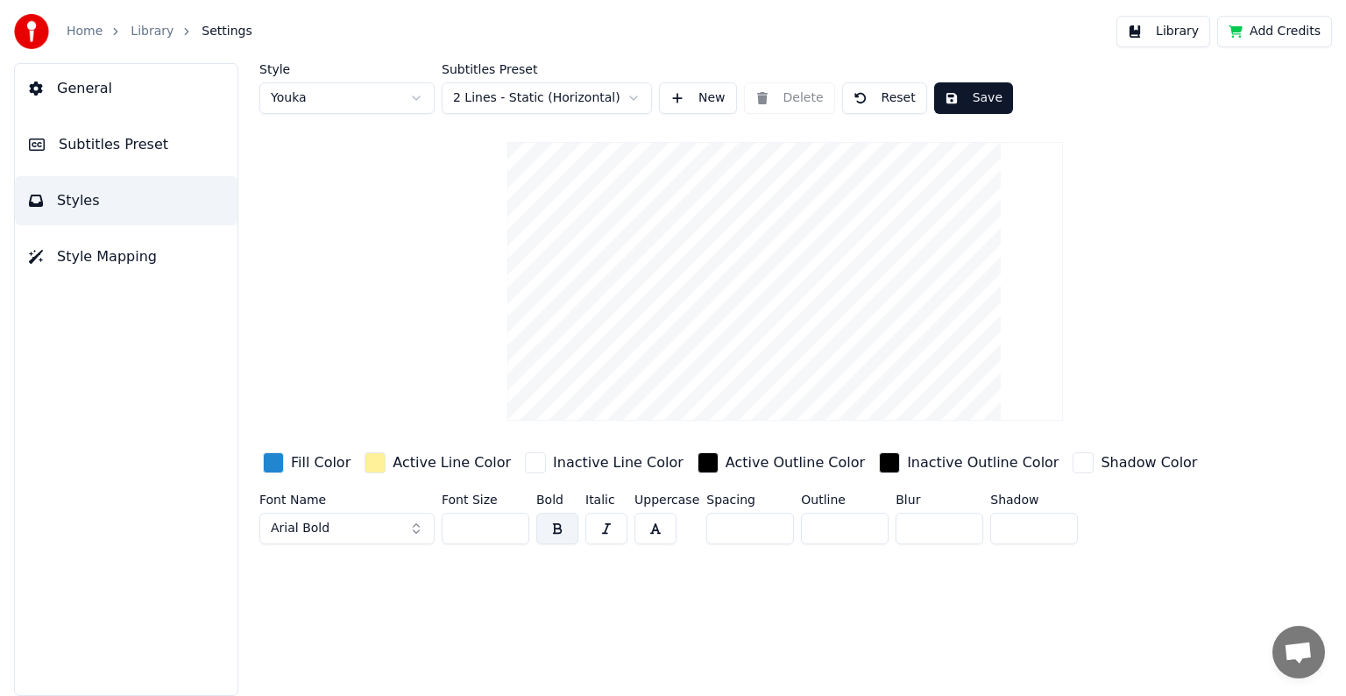
click at [86, 146] on span "Subtitles Preset" at bounding box center [114, 144] width 110 height 21
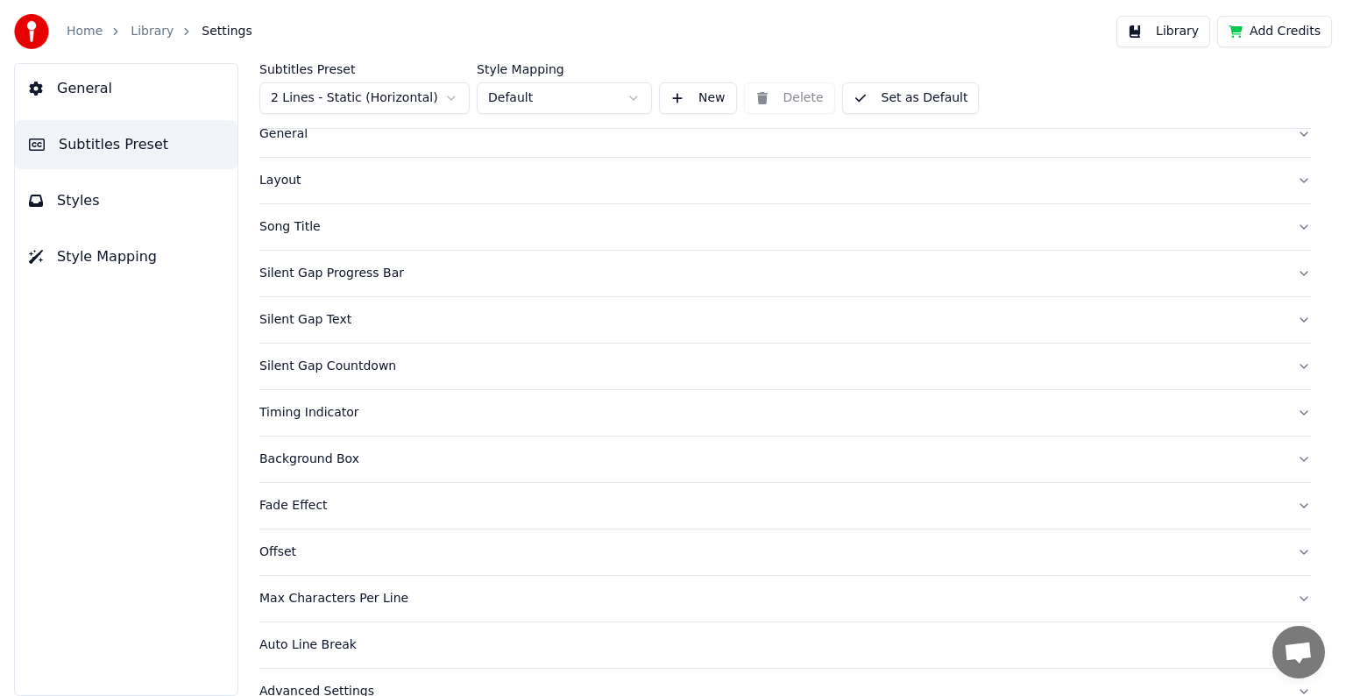
scroll to position [82, 0]
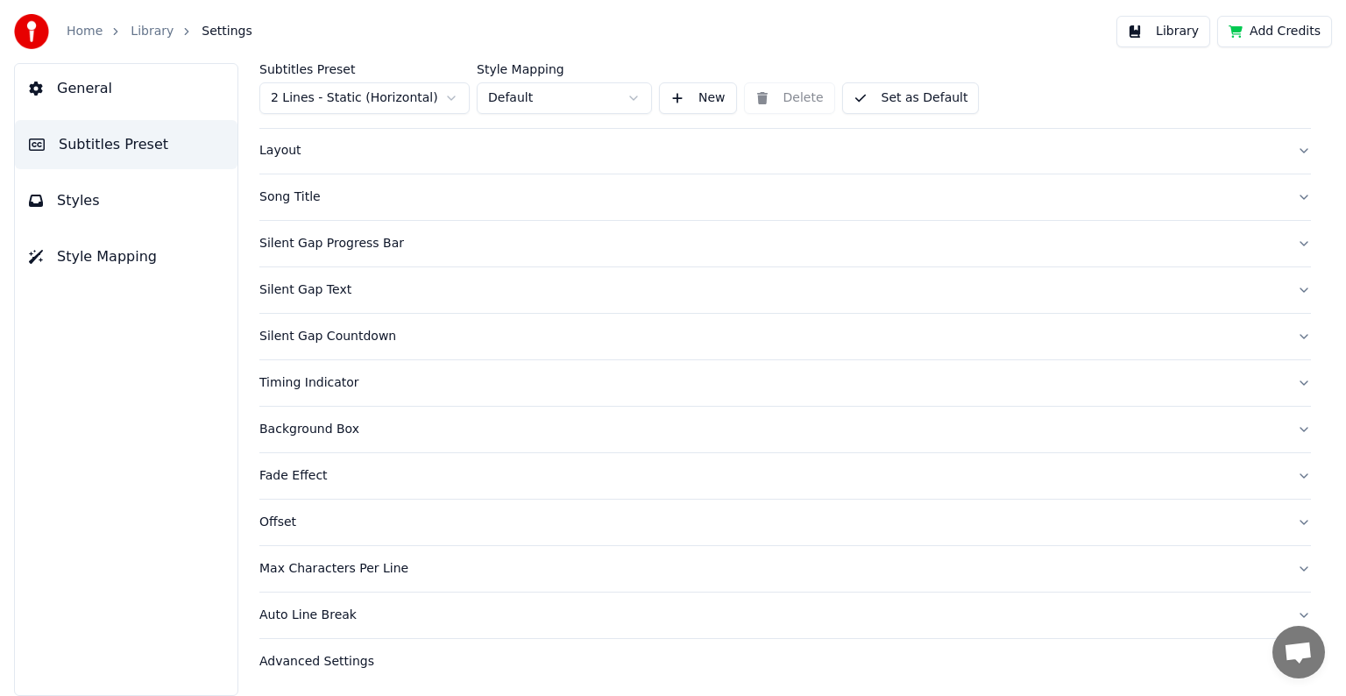
click at [316, 660] on div "Advanced Settings" at bounding box center [770, 662] width 1023 height 18
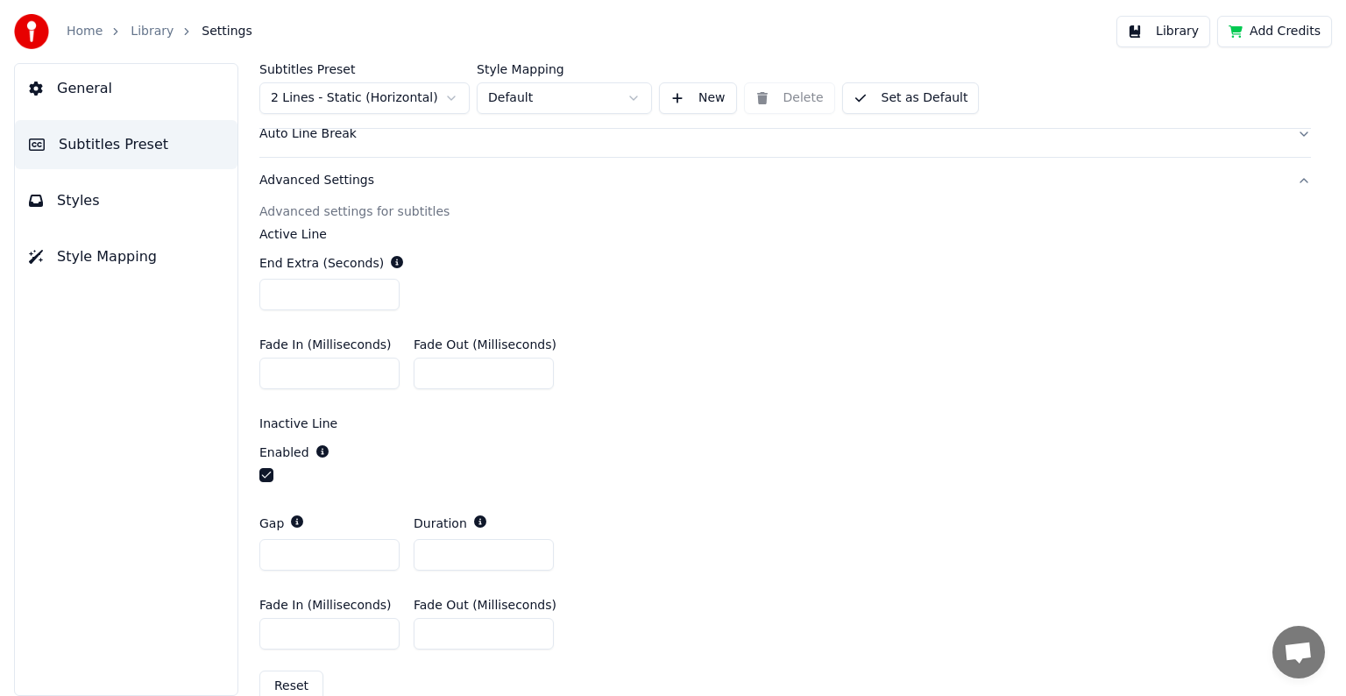
scroll to position [594, 0]
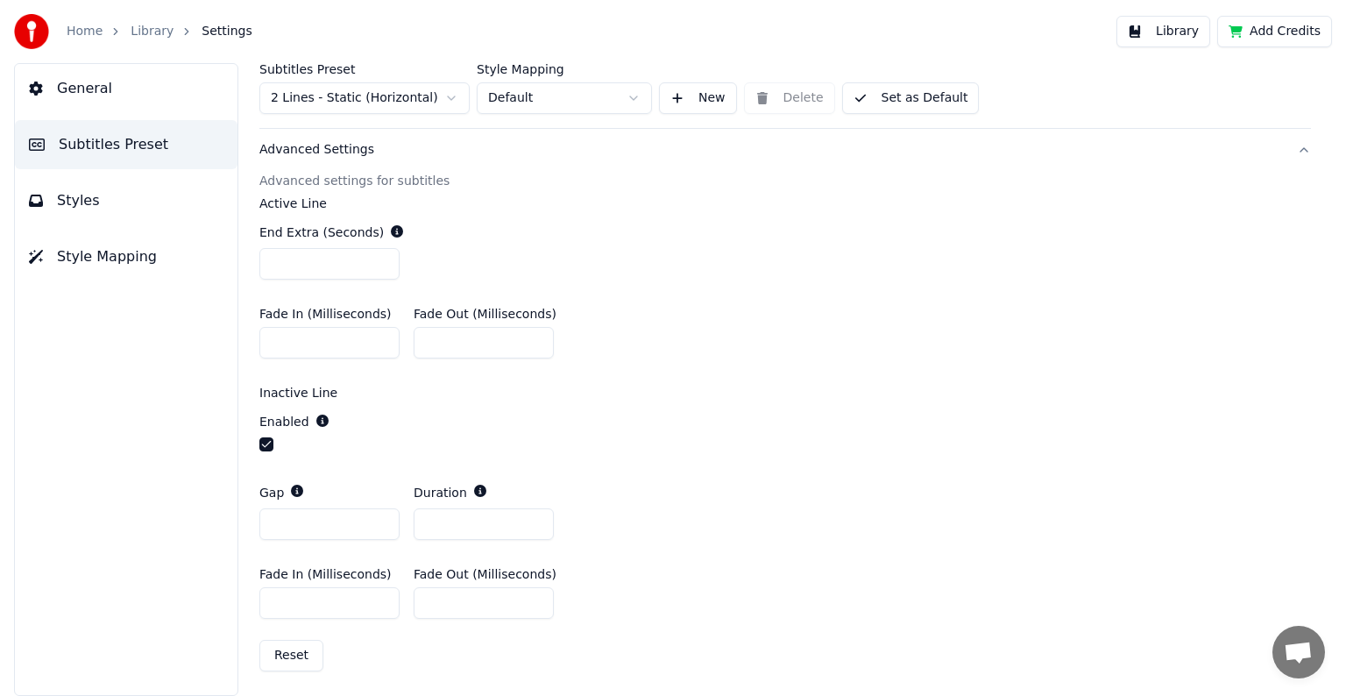
click at [285, 647] on button "Reset" at bounding box center [291, 656] width 64 height 32
click at [293, 652] on button "Reset" at bounding box center [291, 656] width 64 height 32
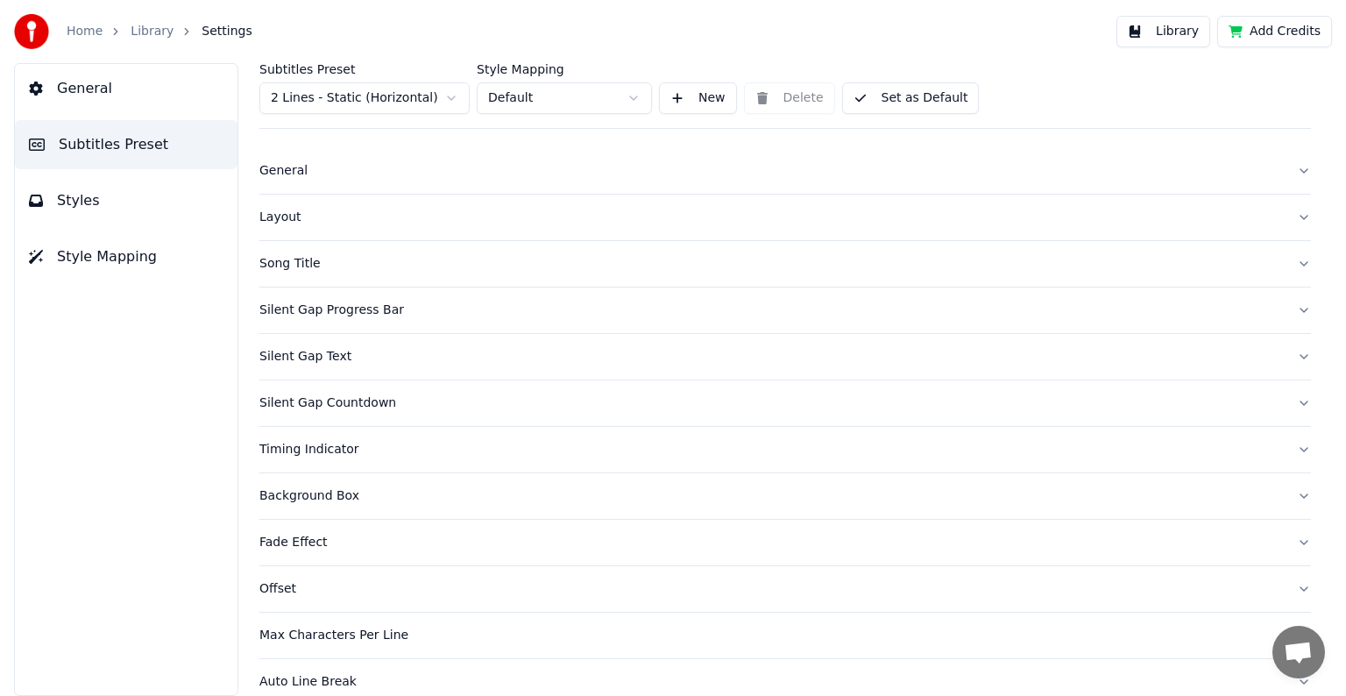
scroll to position [0, 0]
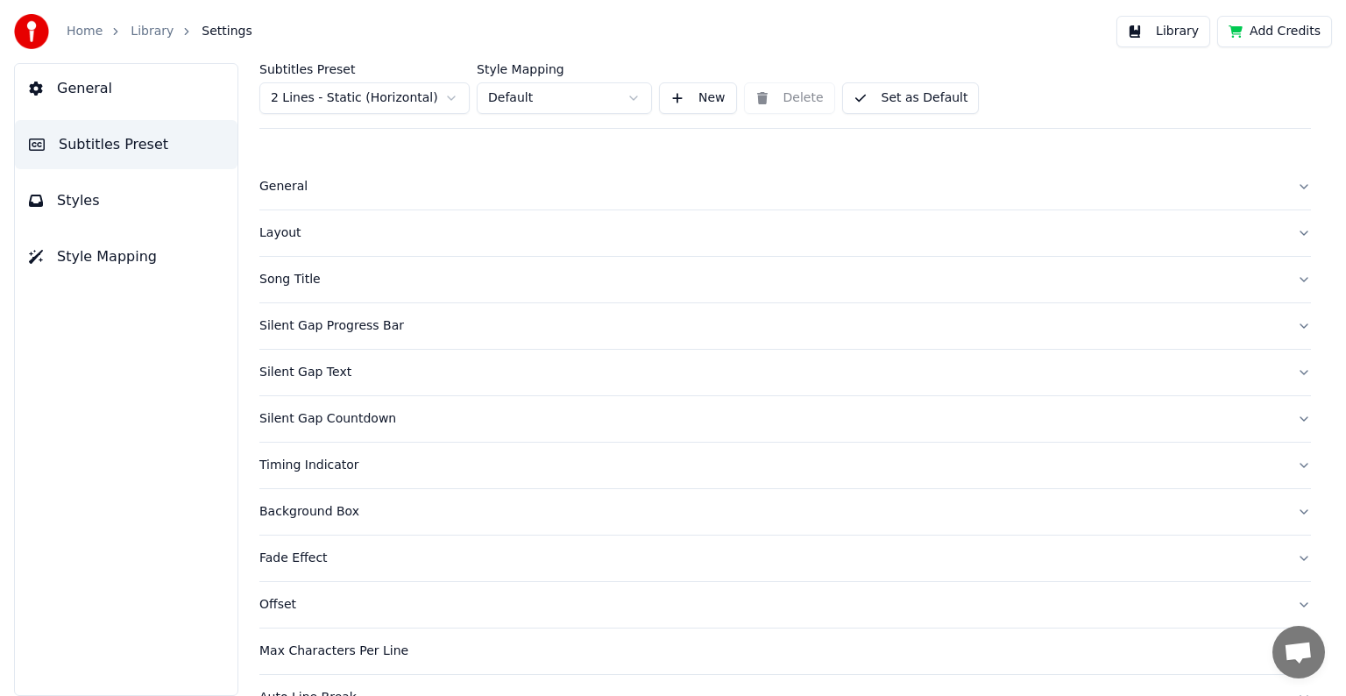
click at [88, 197] on span "Styles" at bounding box center [78, 200] width 43 height 21
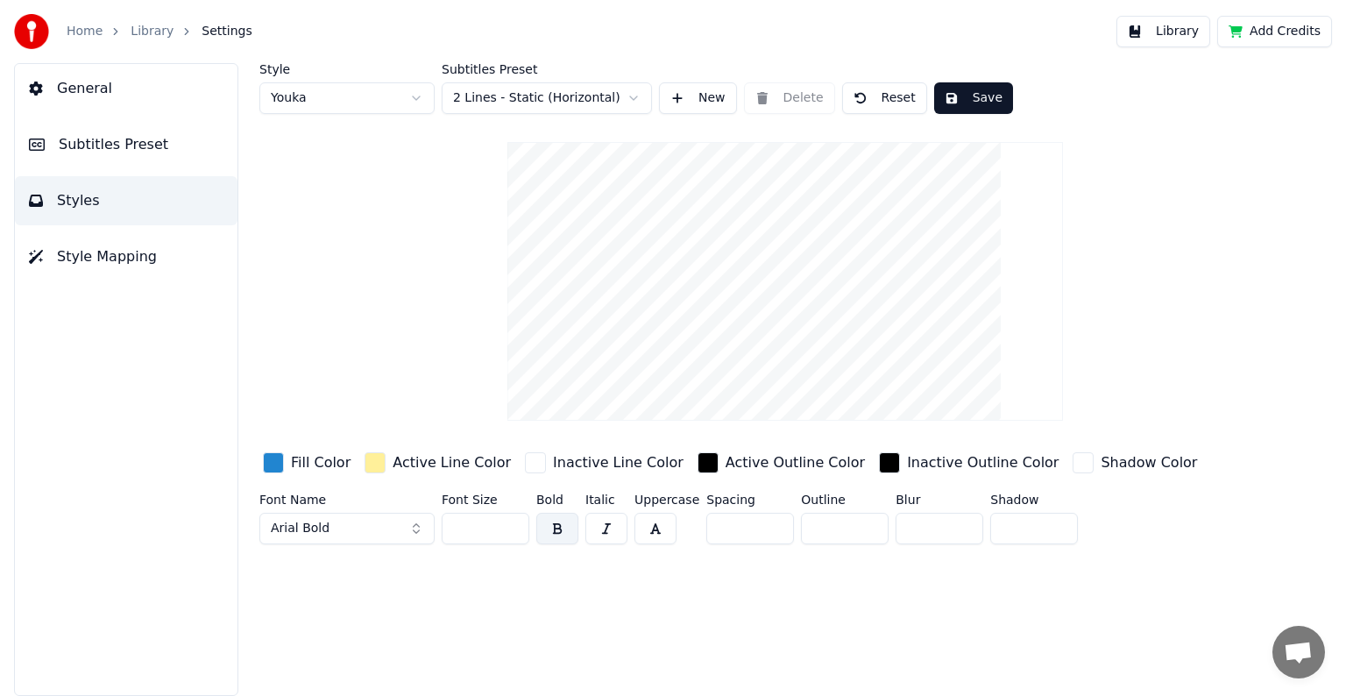
click at [79, 254] on span "Style Mapping" at bounding box center [107, 256] width 100 height 21
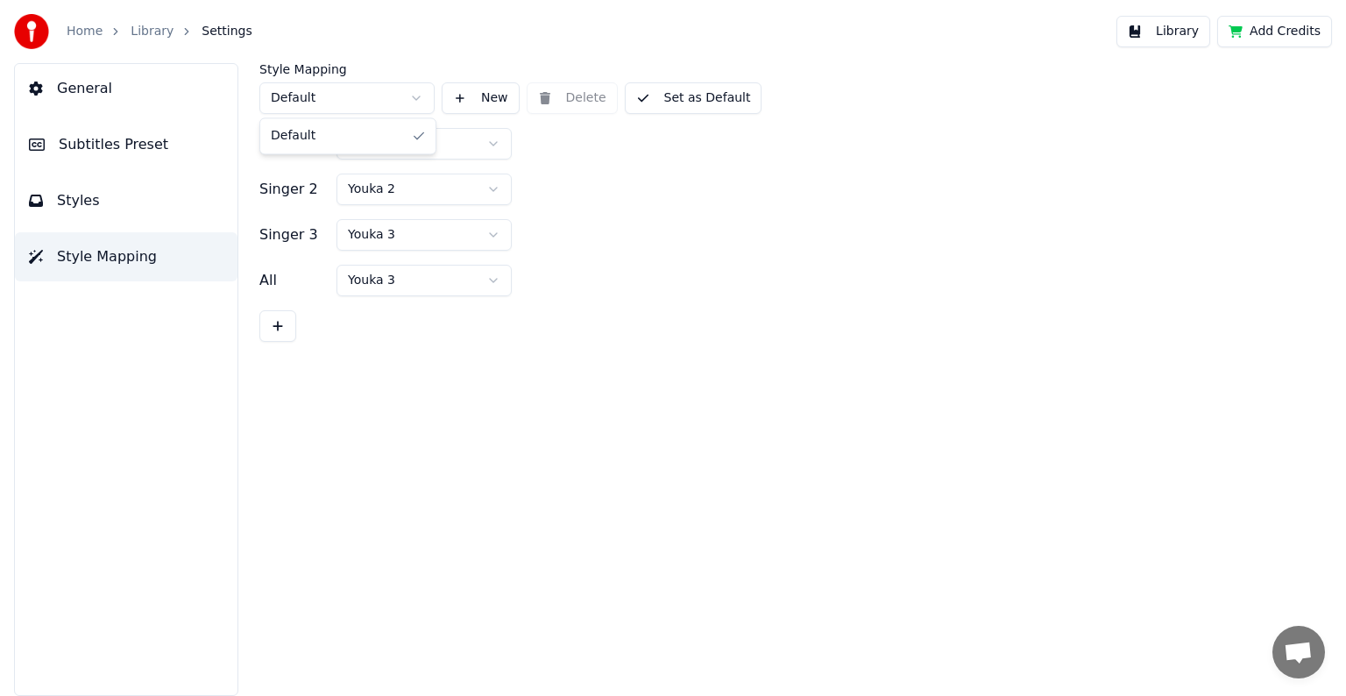
click at [414, 96] on html "Home Library Settings Library Add Credits General Subtitles Preset Styles Style…" at bounding box center [673, 348] width 1346 height 696
click at [491, 145] on html "Home Library Settings Library Add Credits General Subtitles Preset Styles Style…" at bounding box center [673, 348] width 1346 height 696
click at [84, 199] on span "Styles" at bounding box center [78, 200] width 43 height 21
